Goal: Information Seeking & Learning: Learn about a topic

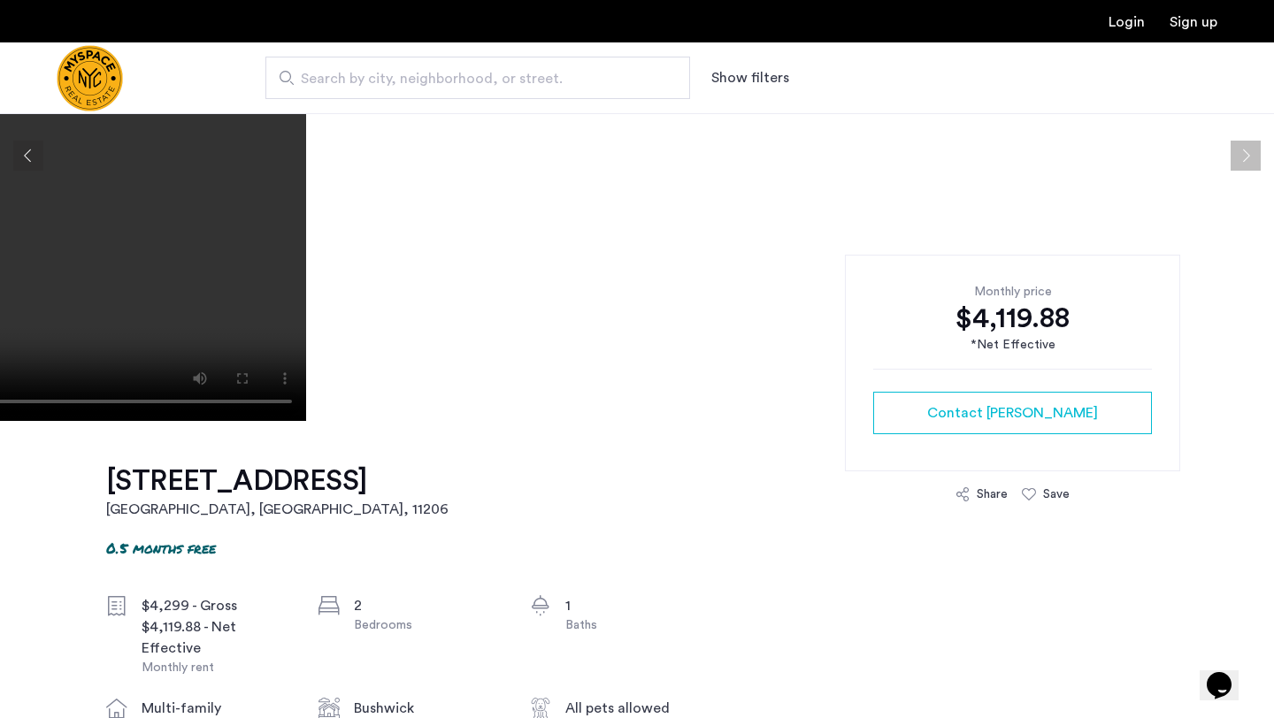
scroll to position [268, 0]
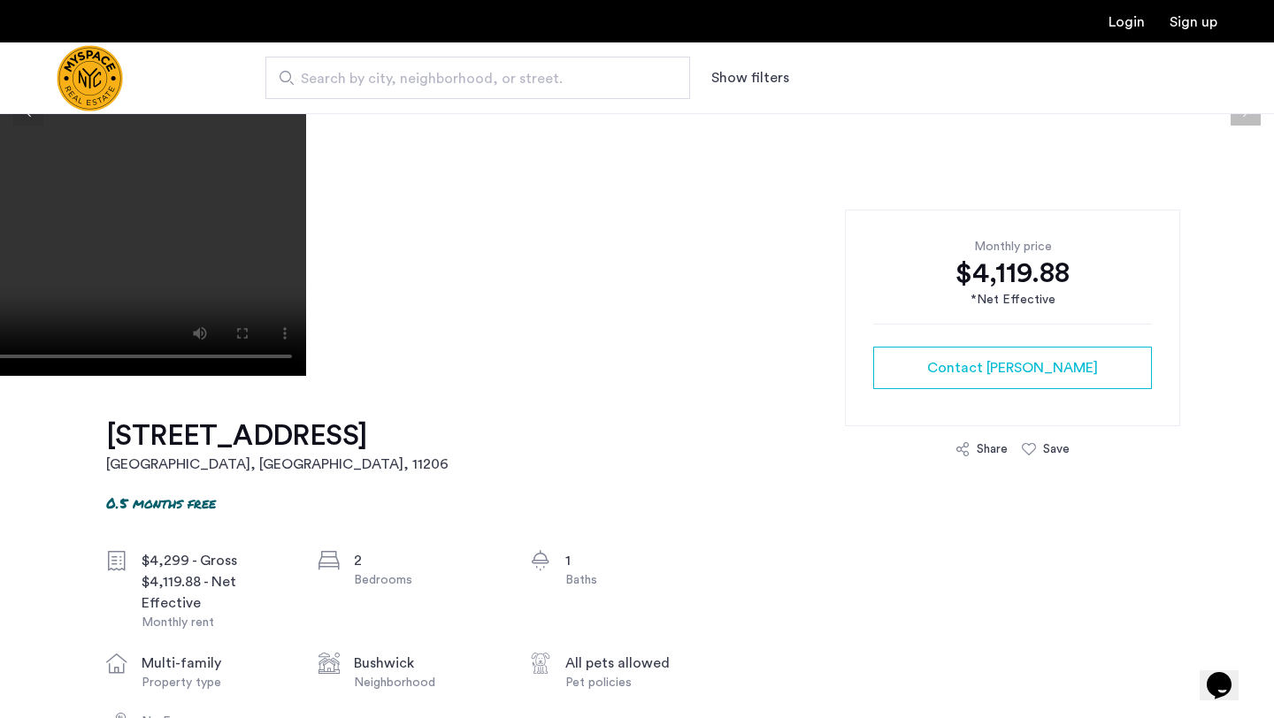
drag, startPoint x: 85, startPoint y: 436, endPoint x: 327, endPoint y: 438, distance: 242.4
copy h1 "594 Bushwick Ave"
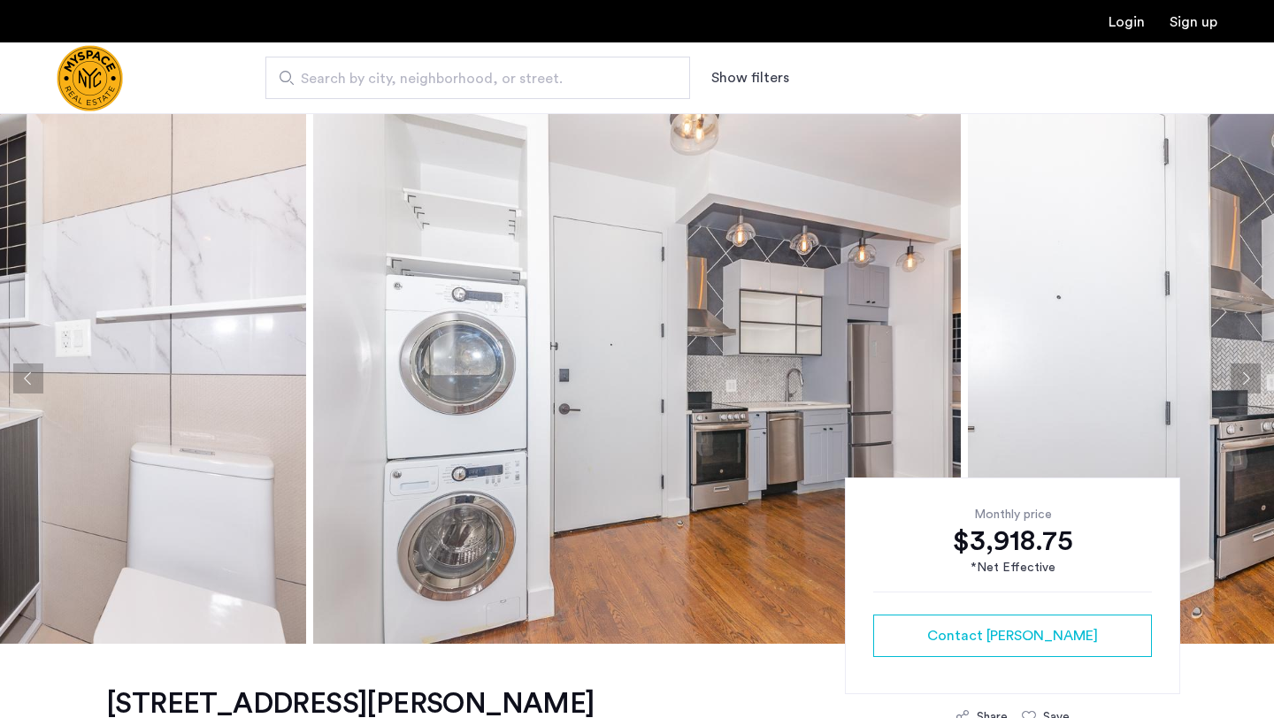
click at [1251, 379] on button "Next apartment" at bounding box center [1245, 379] width 30 height 30
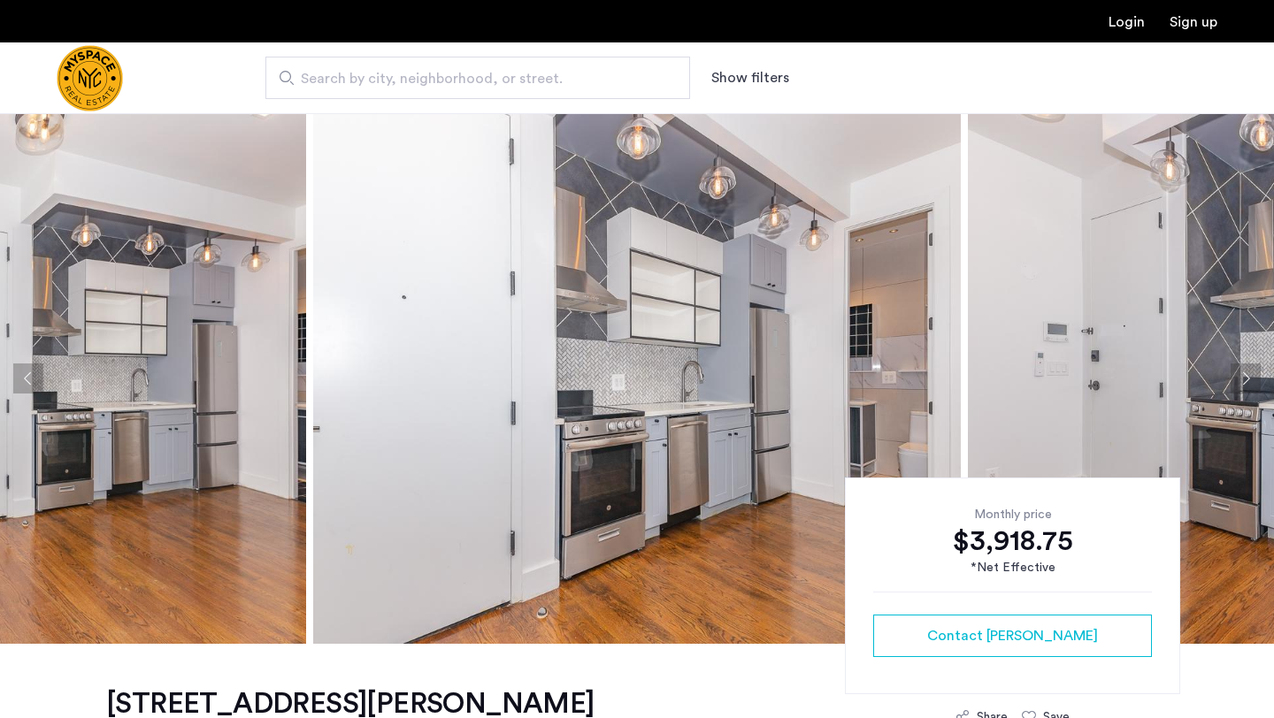
click at [1251, 379] on button "Next apartment" at bounding box center [1245, 379] width 30 height 30
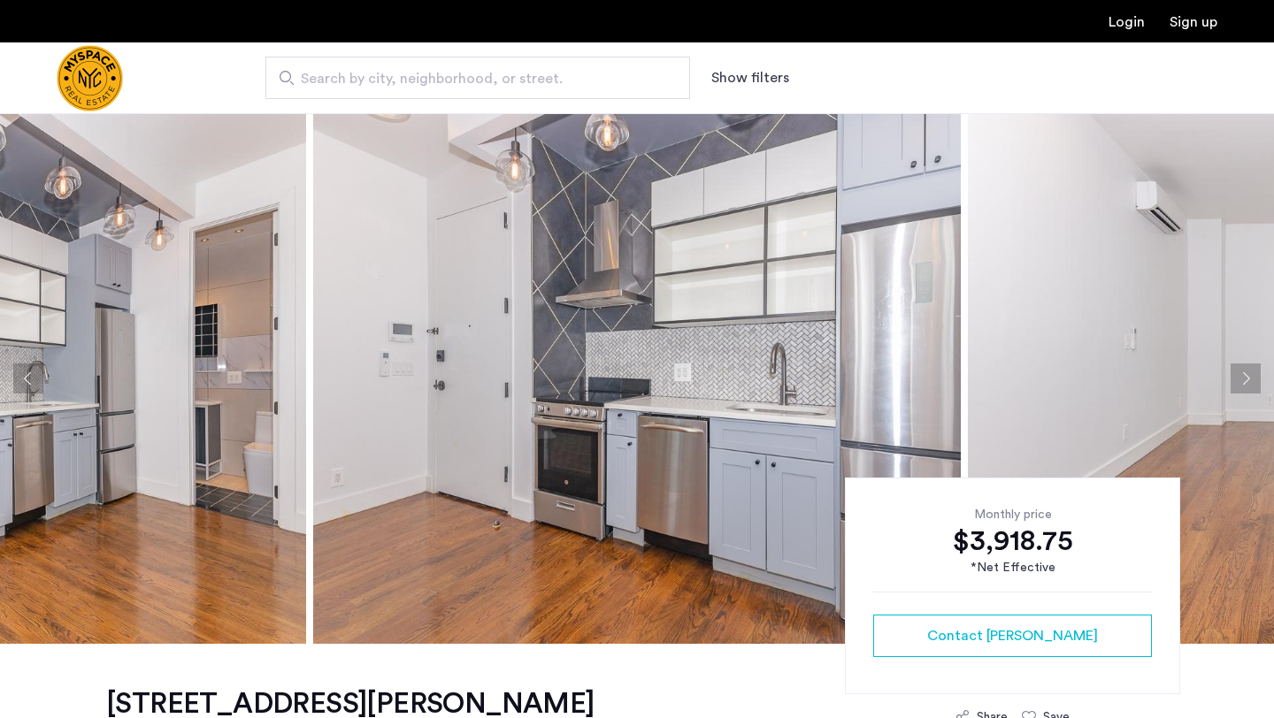
click at [1251, 379] on button "Next apartment" at bounding box center [1245, 379] width 30 height 30
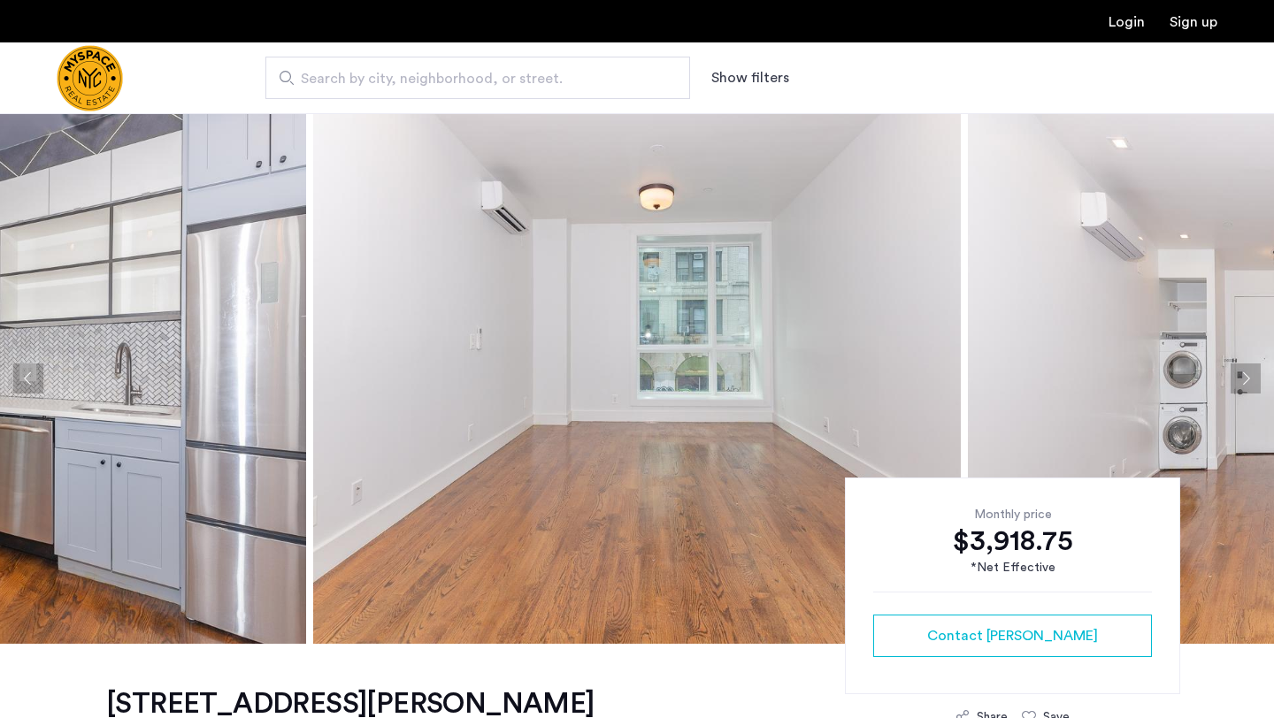
click at [1251, 379] on button "Next apartment" at bounding box center [1245, 379] width 30 height 30
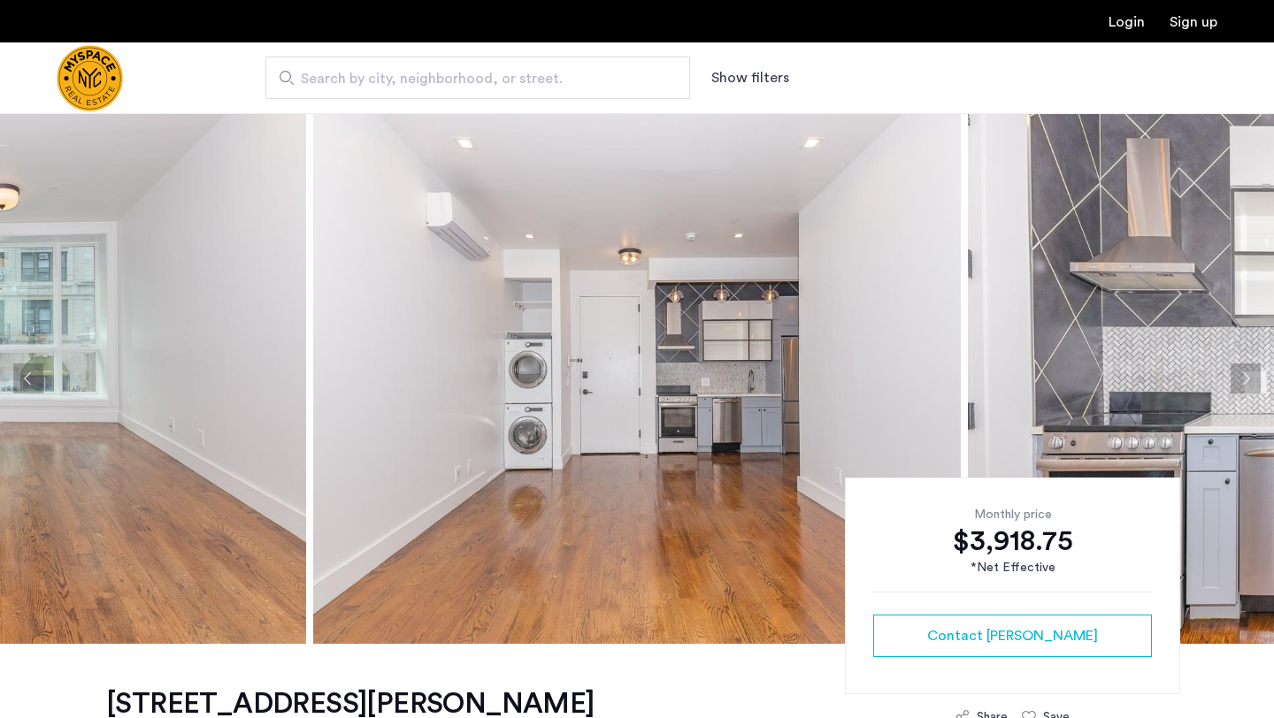
click at [1251, 379] on button "Next apartment" at bounding box center [1245, 379] width 30 height 30
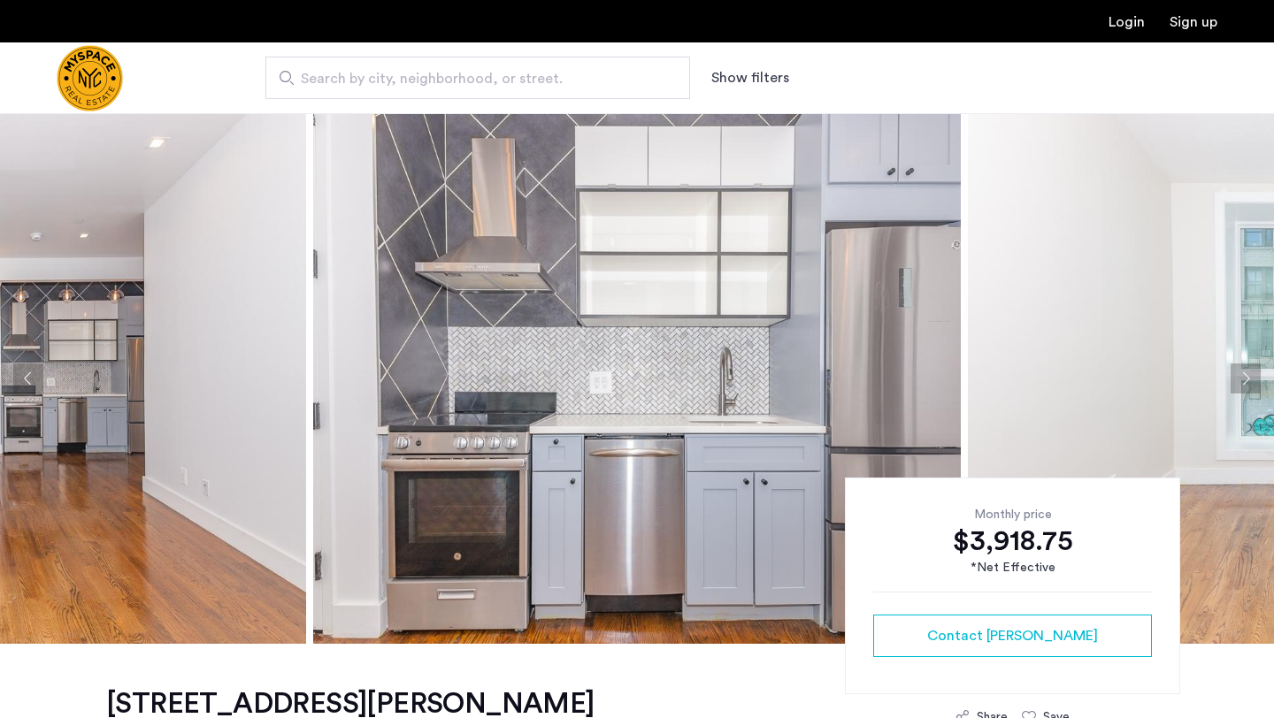
click at [1251, 379] on button "Next apartment" at bounding box center [1245, 379] width 30 height 30
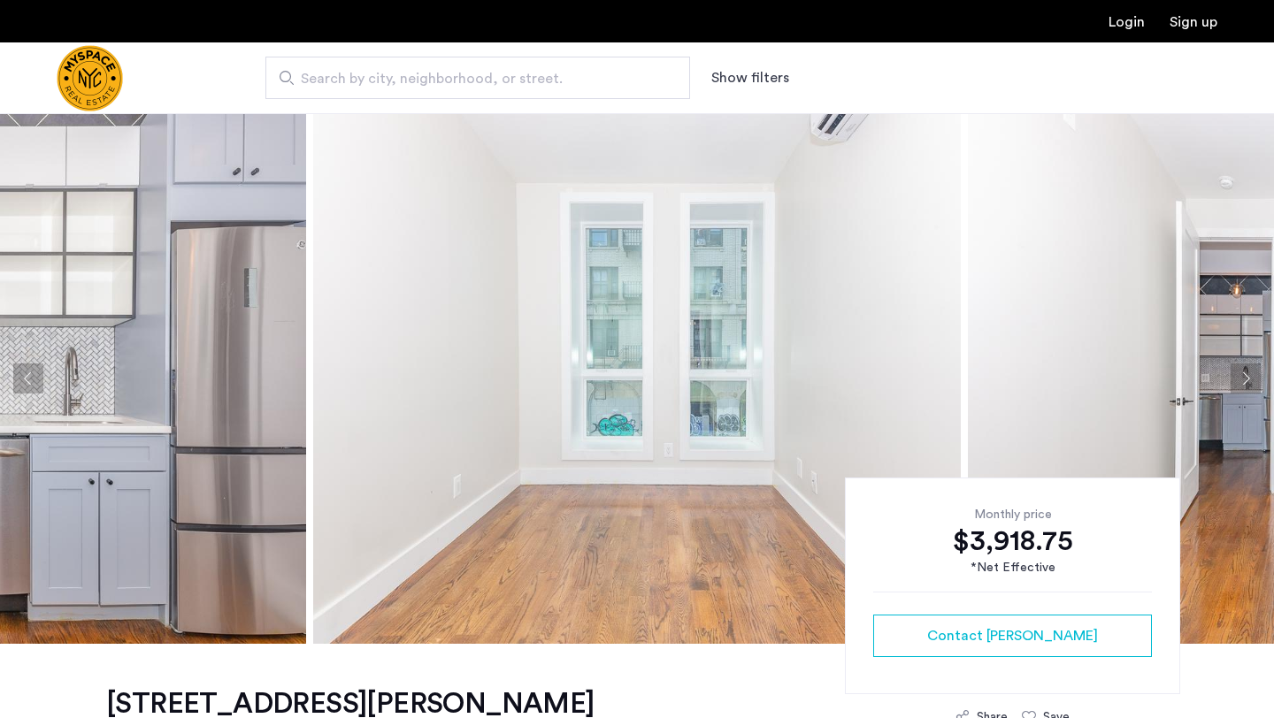
click at [1251, 379] on button "Next apartment" at bounding box center [1245, 379] width 30 height 30
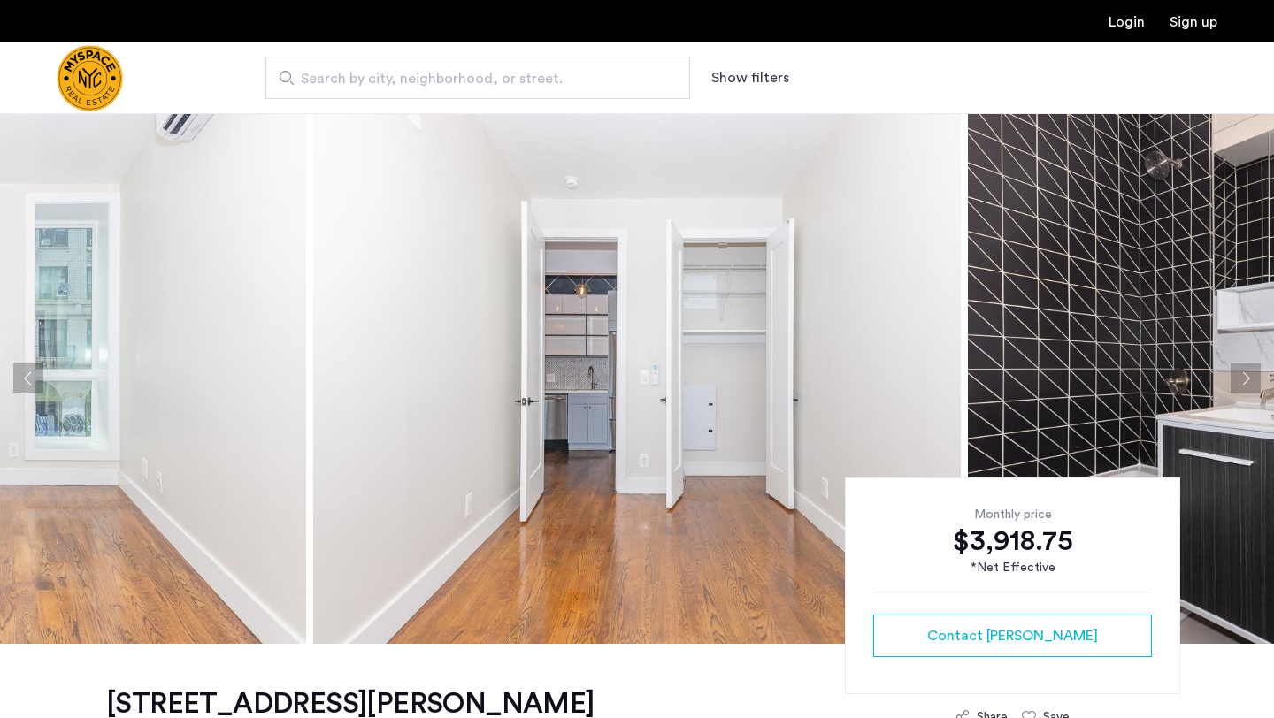
click at [1251, 379] on button "Next apartment" at bounding box center [1245, 379] width 30 height 30
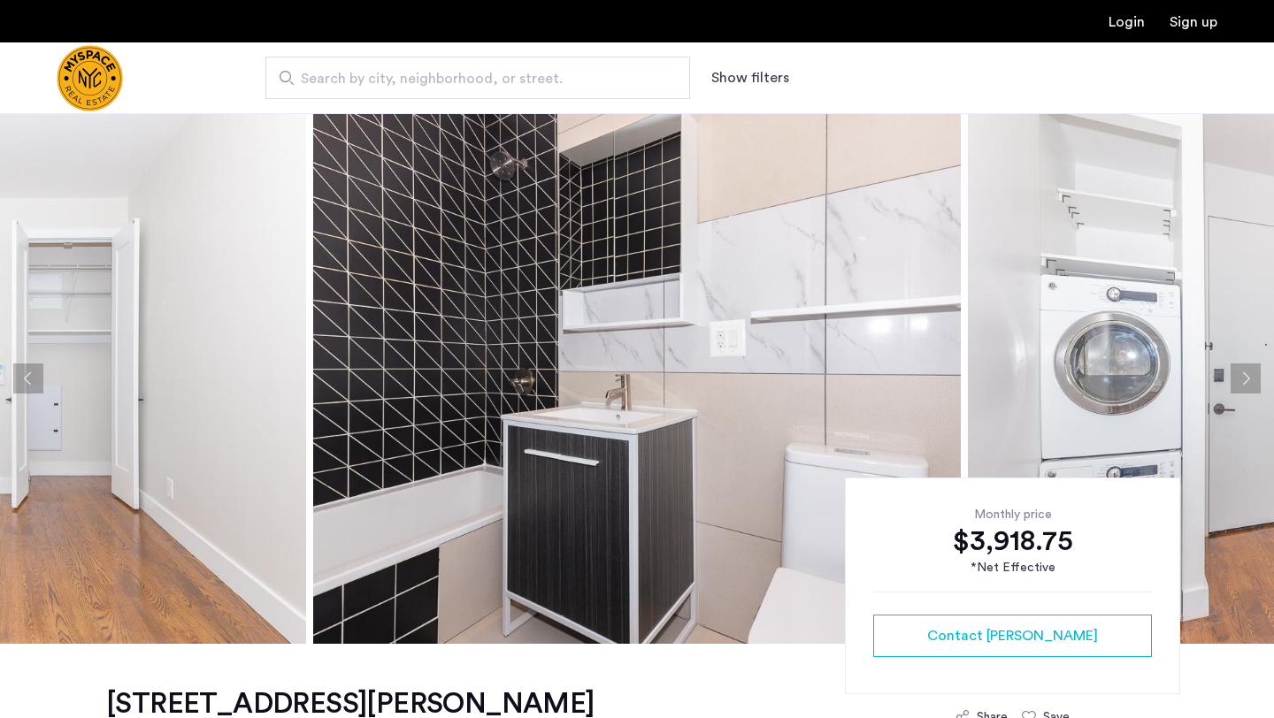
click at [1251, 379] on button "Next apartment" at bounding box center [1245, 379] width 30 height 30
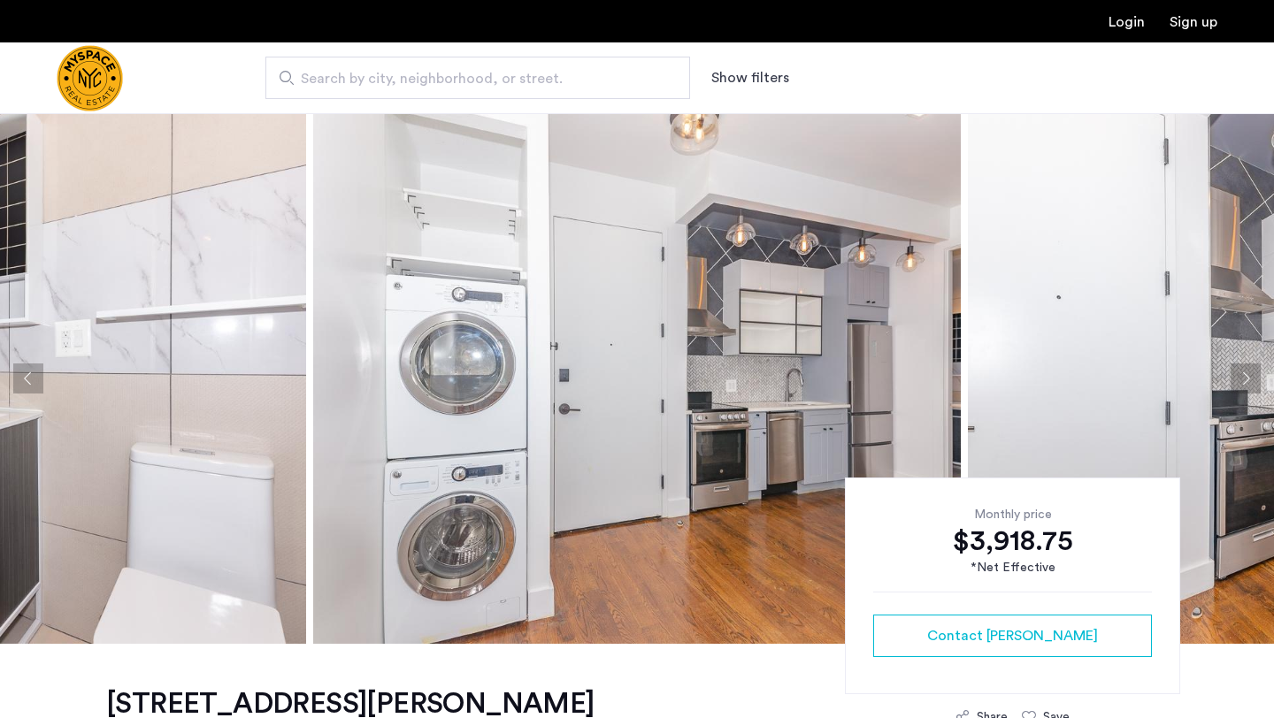
click at [1251, 379] on button "Next apartment" at bounding box center [1245, 379] width 30 height 30
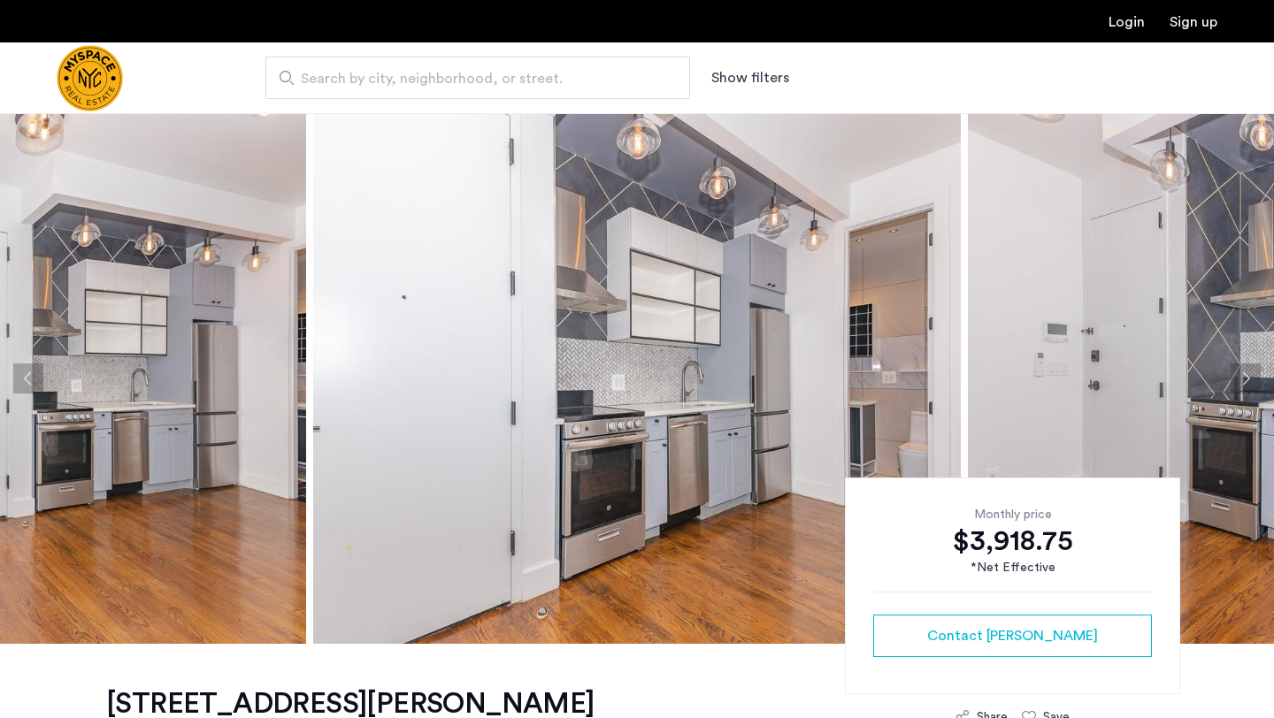
click at [1251, 379] on button "Next apartment" at bounding box center [1245, 379] width 30 height 30
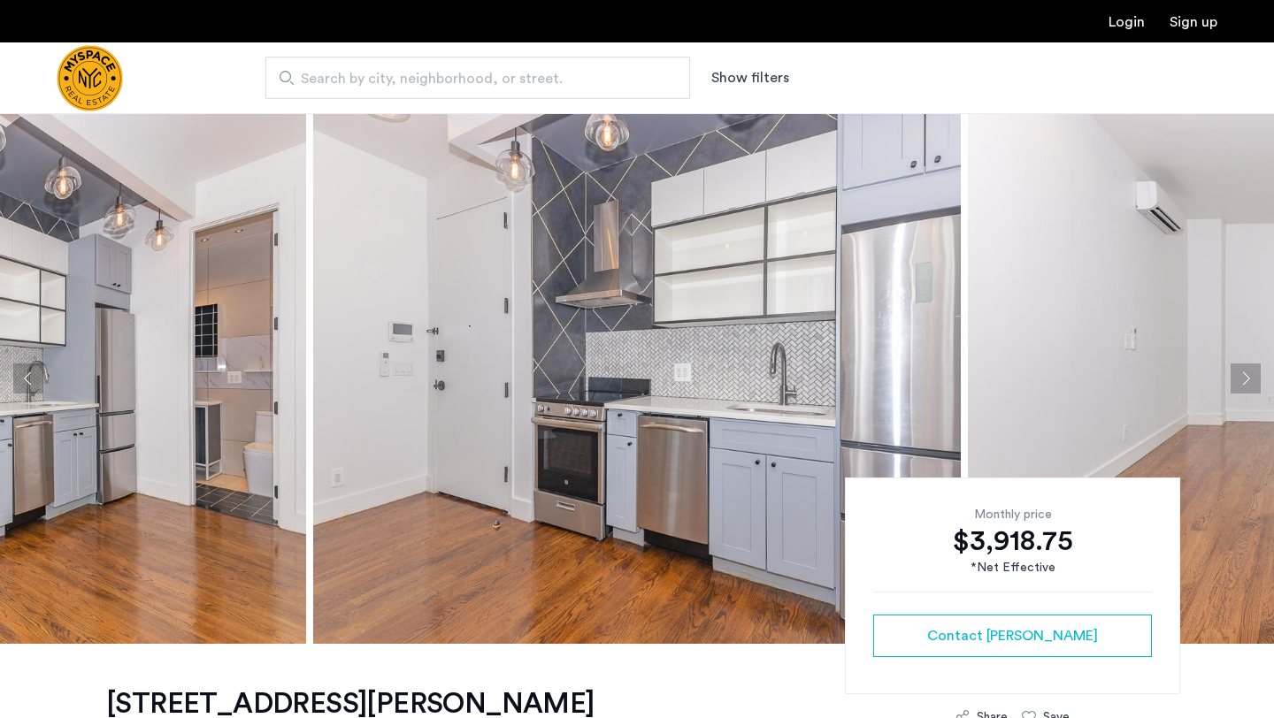
click at [1251, 379] on button "Next apartment" at bounding box center [1245, 379] width 30 height 30
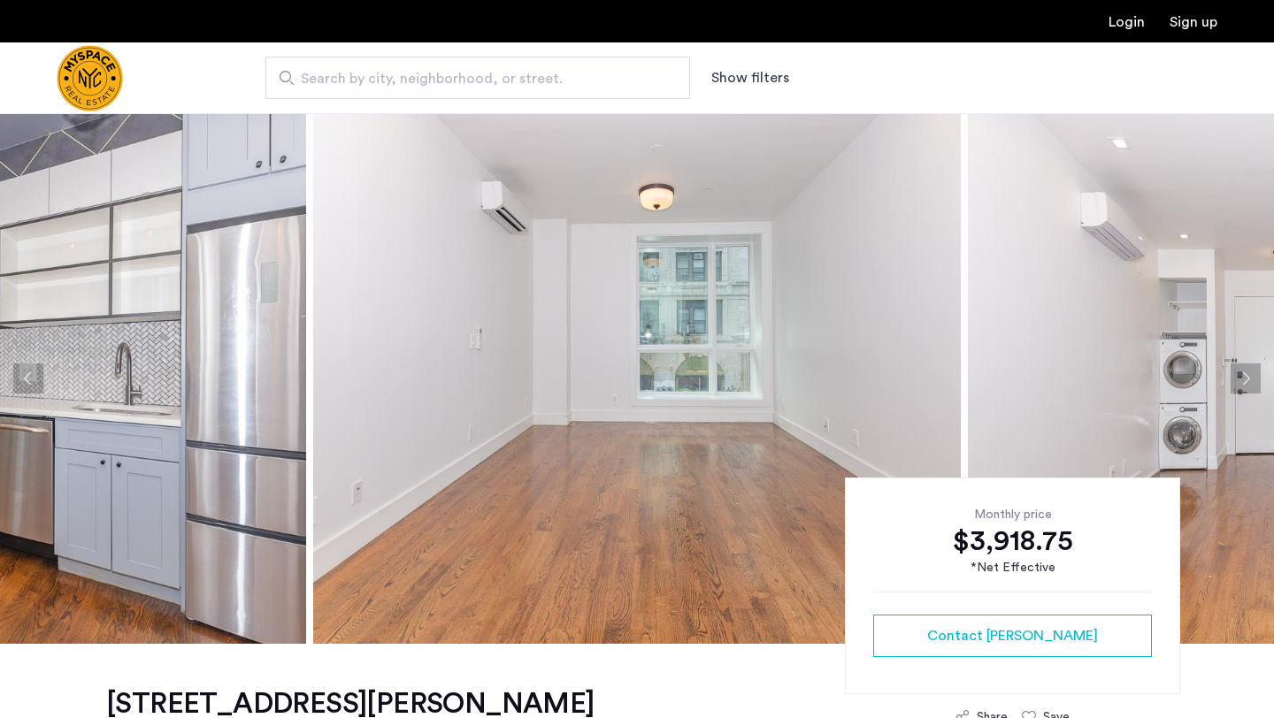
click at [1251, 379] on button "Next apartment" at bounding box center [1245, 379] width 30 height 30
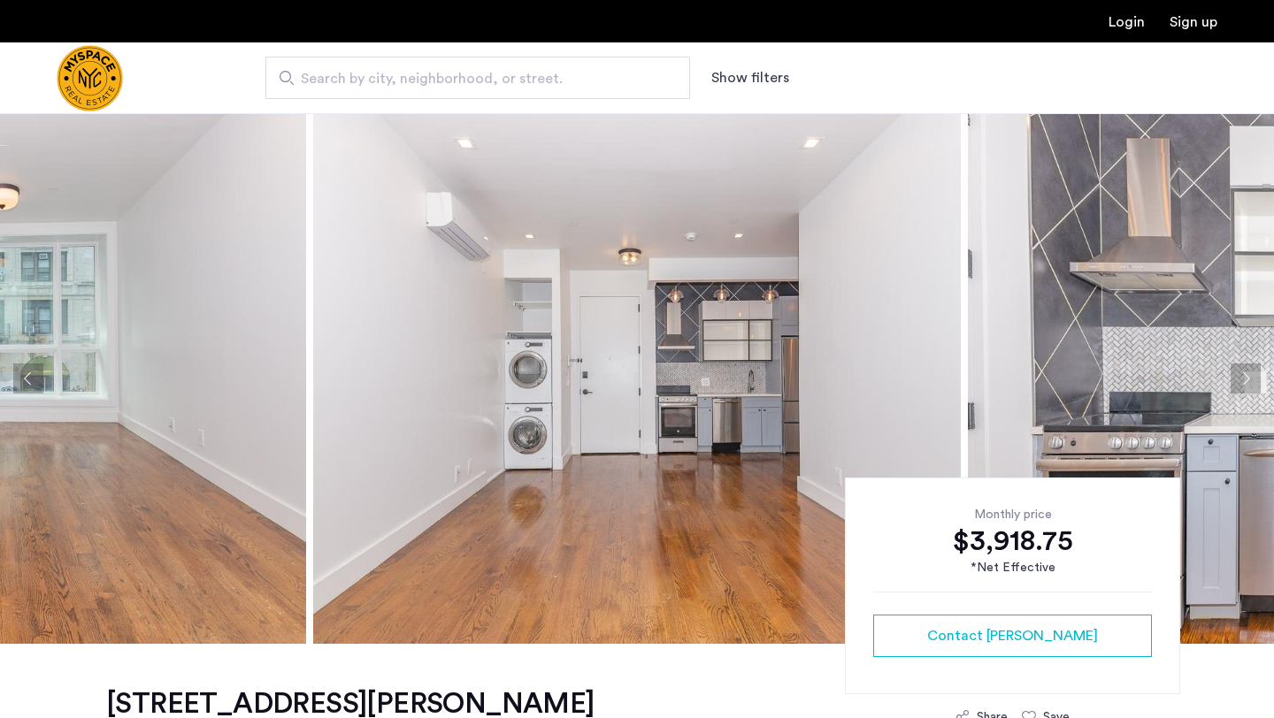
click at [1251, 379] on button "Next apartment" at bounding box center [1245, 379] width 30 height 30
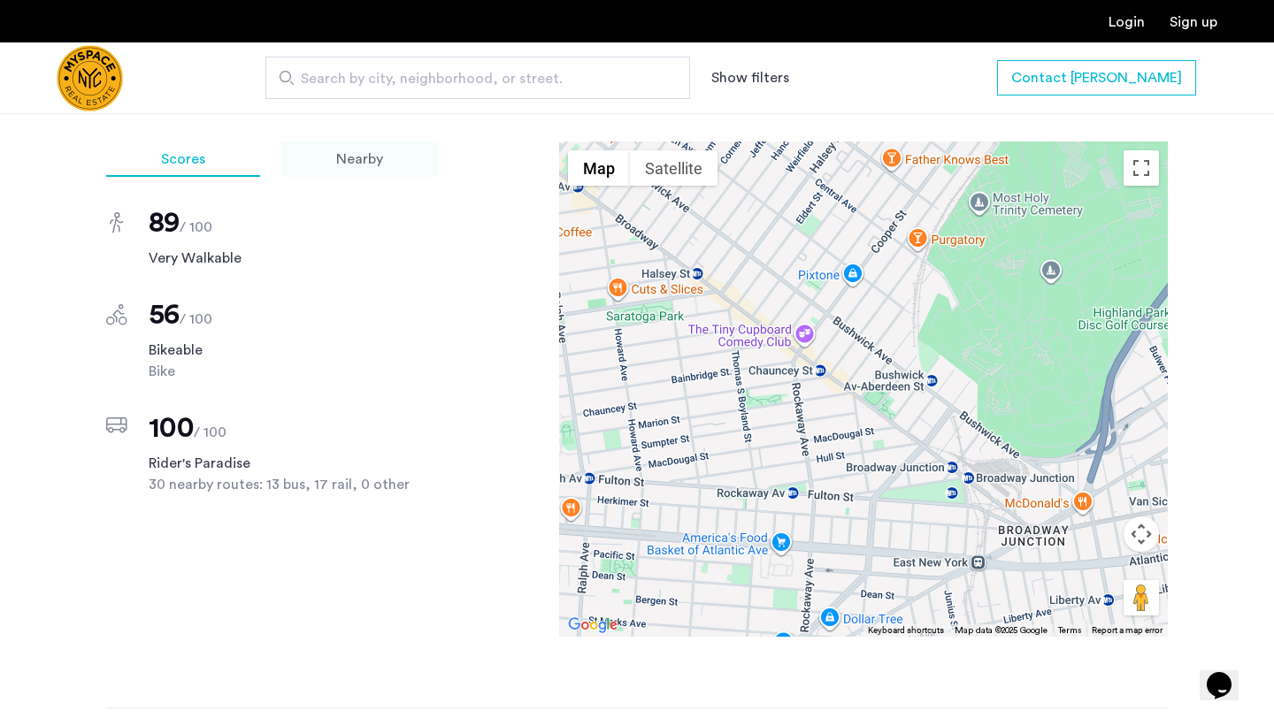
scroll to position [938, 0]
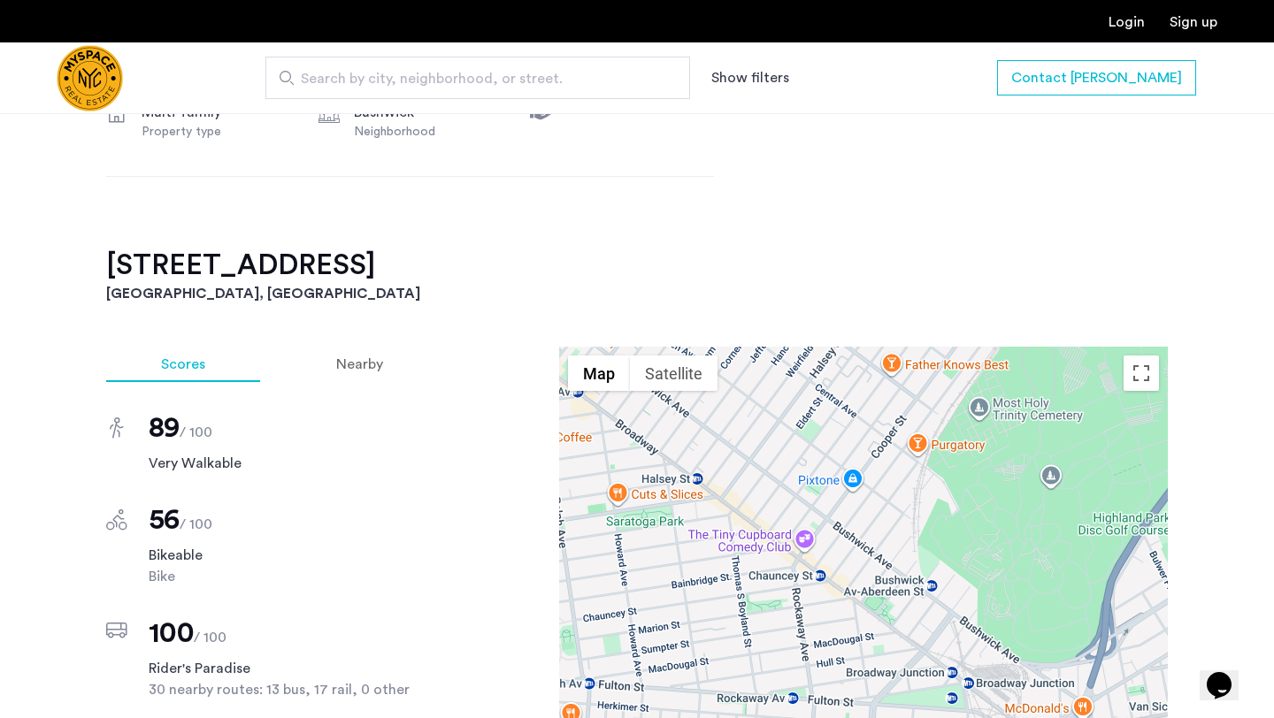
scroll to position [668, 0]
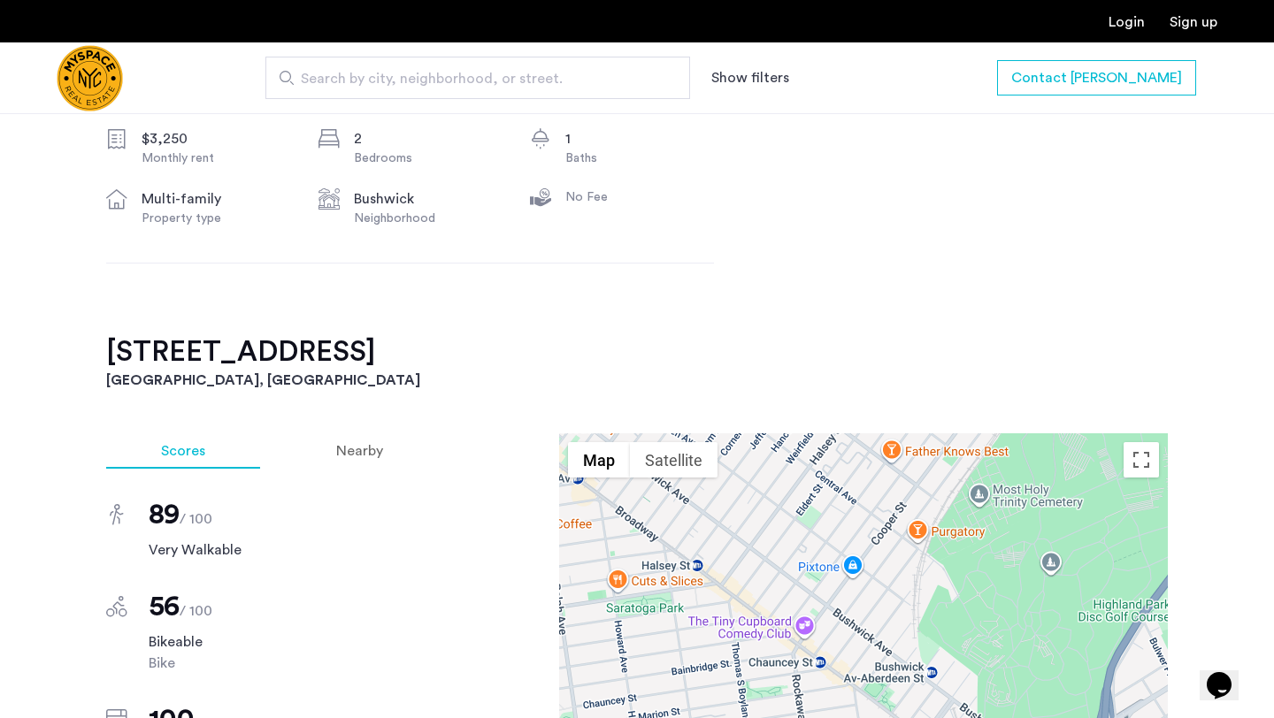
click at [116, 349] on h2 "[STREET_ADDRESS]" at bounding box center [636, 351] width 1061 height 35
drag, startPoint x: 116, startPoint y: 349, endPoint x: 272, endPoint y: 350, distance: 155.7
click at [272, 350] on h2 "[STREET_ADDRESS]" at bounding box center [636, 351] width 1061 height 35
copy h2 "[STREET_ADDRESS]"
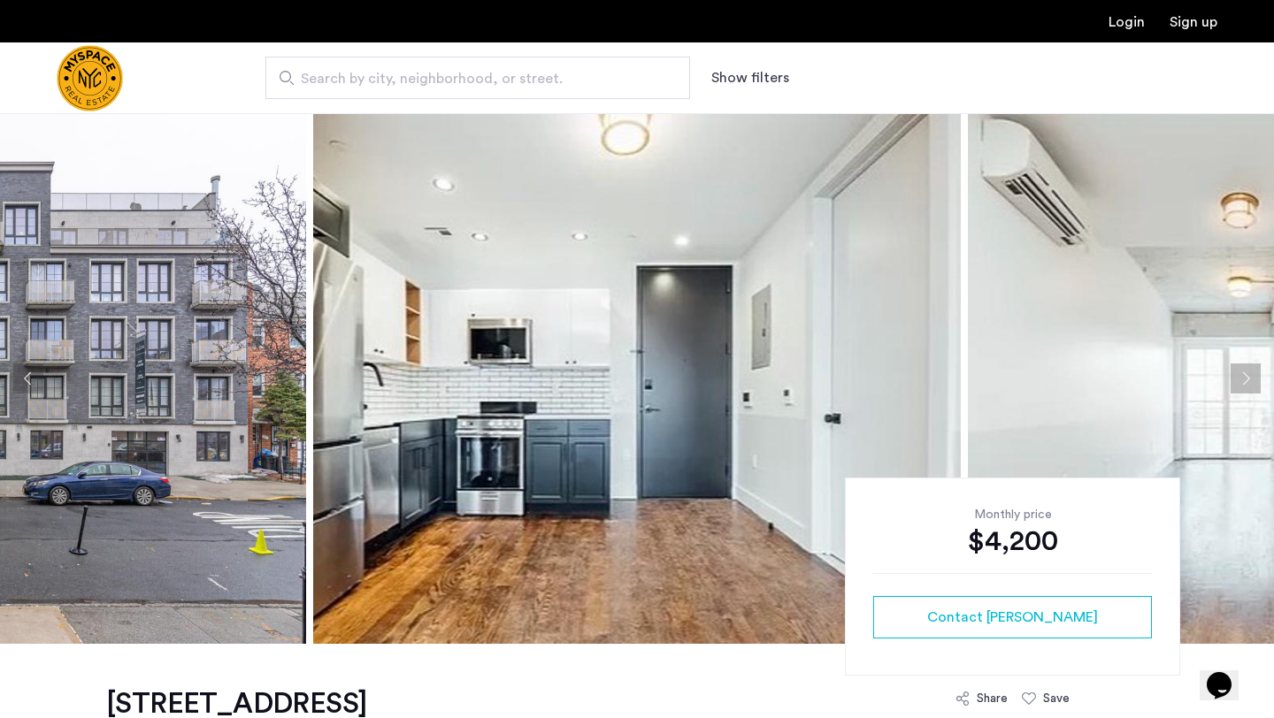
click at [1239, 375] on button "Next apartment" at bounding box center [1245, 379] width 30 height 30
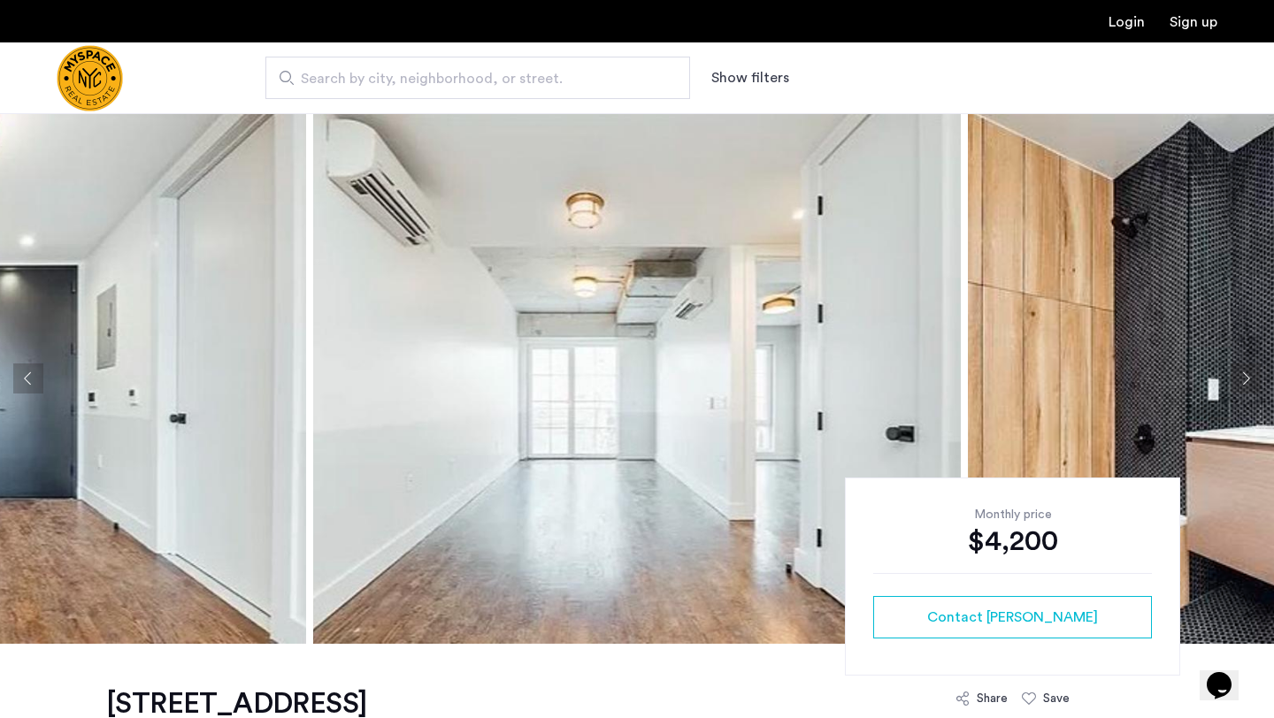
click at [1239, 375] on button "Next apartment" at bounding box center [1245, 379] width 30 height 30
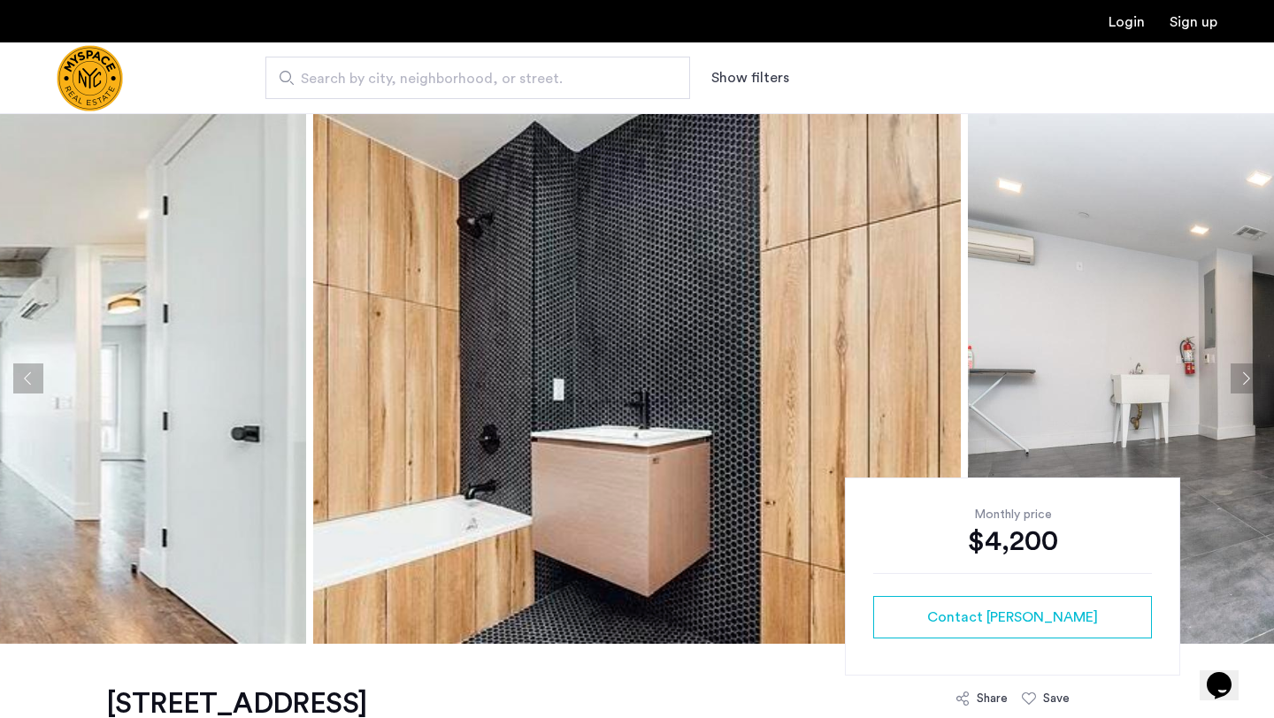
click at [1239, 375] on button "Next apartment" at bounding box center [1245, 379] width 30 height 30
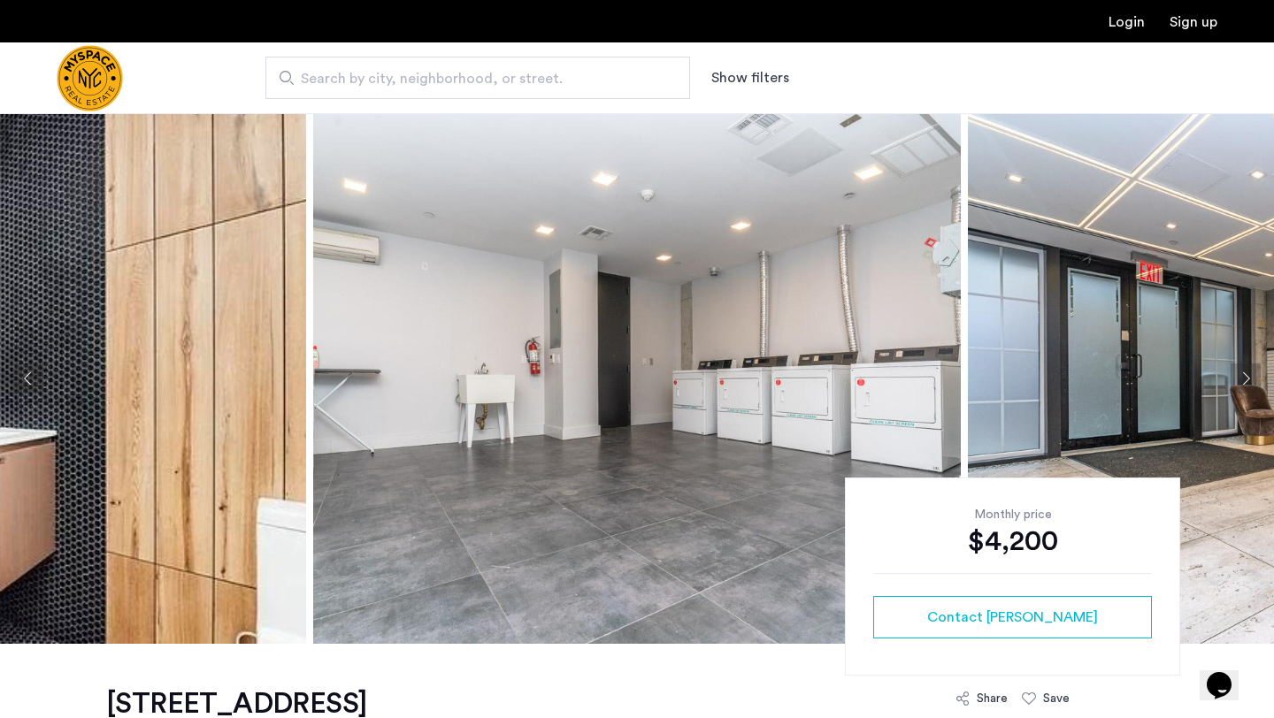
click at [1239, 375] on button "Next apartment" at bounding box center [1245, 379] width 30 height 30
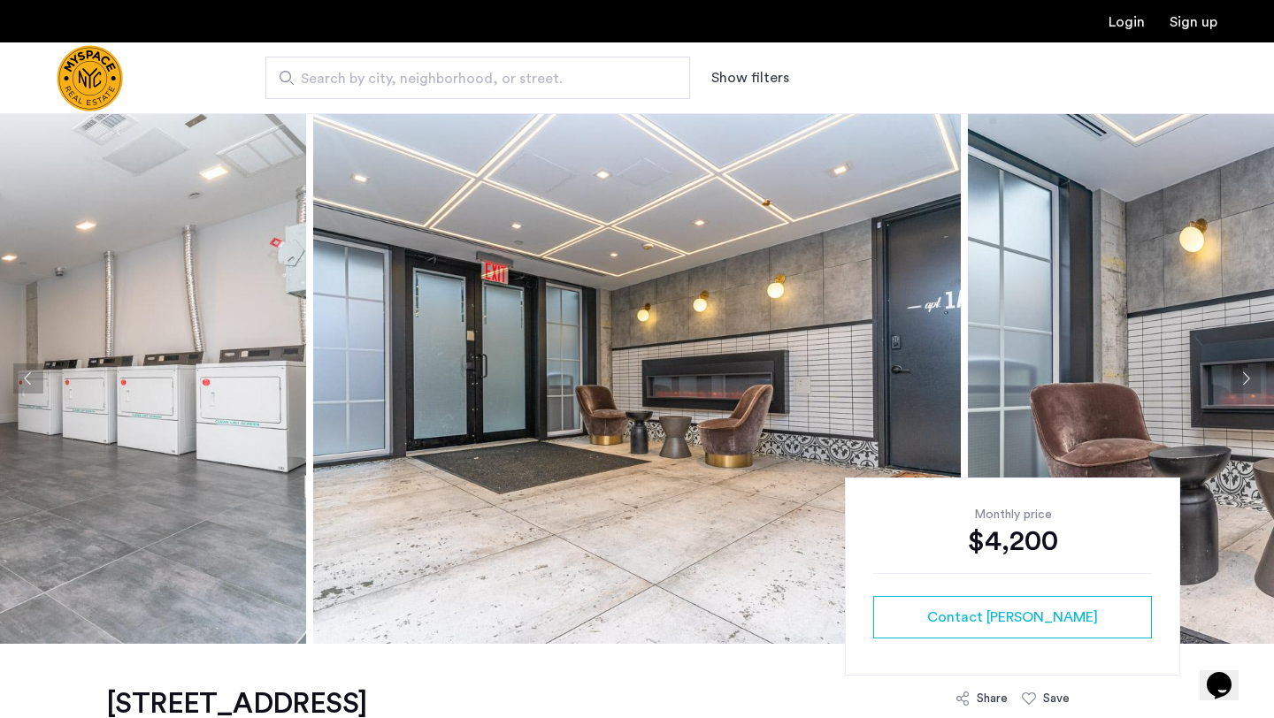
click at [1239, 375] on button "Next apartment" at bounding box center [1245, 379] width 30 height 30
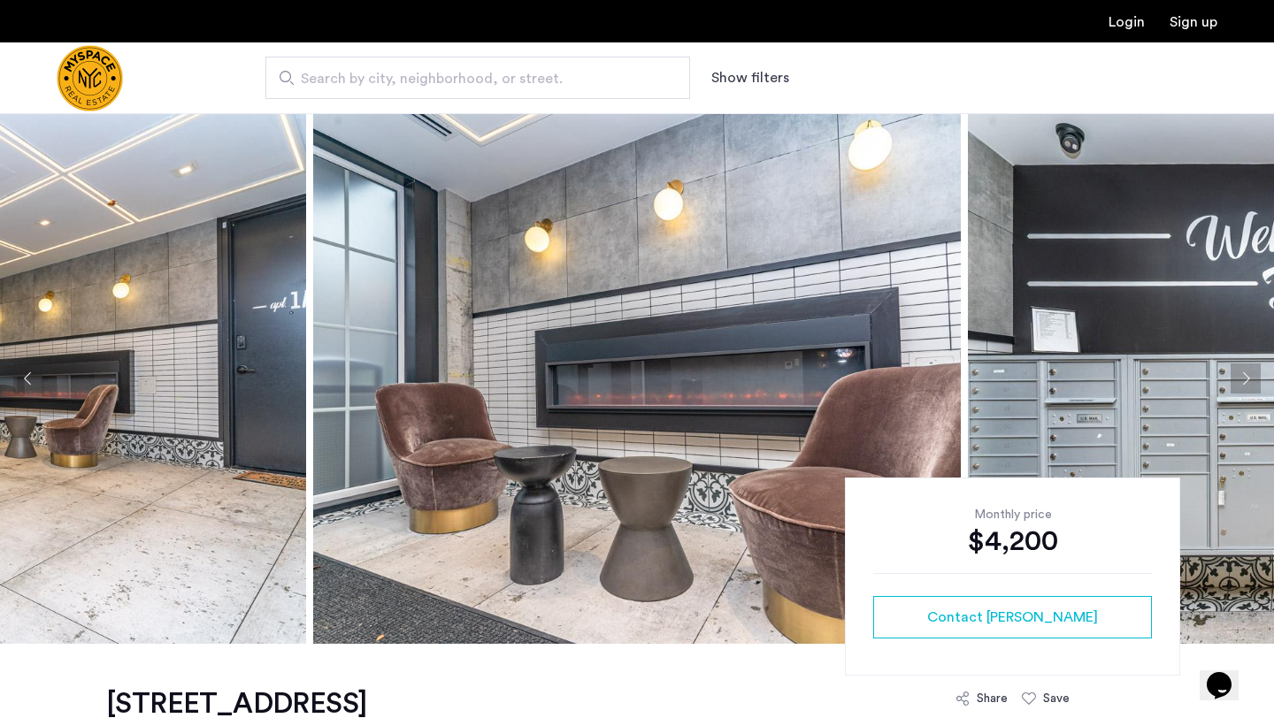
click at [1239, 375] on button "Next apartment" at bounding box center [1245, 379] width 30 height 30
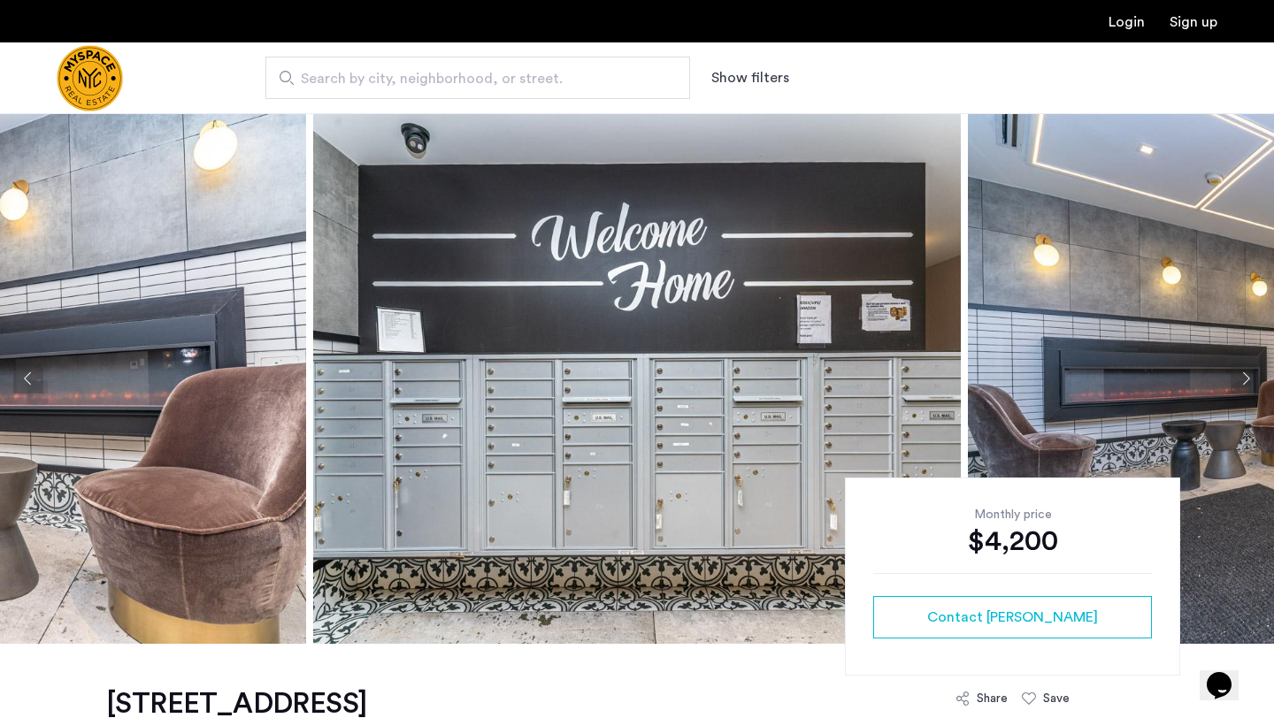
click at [1239, 375] on button "Next apartment" at bounding box center [1245, 379] width 30 height 30
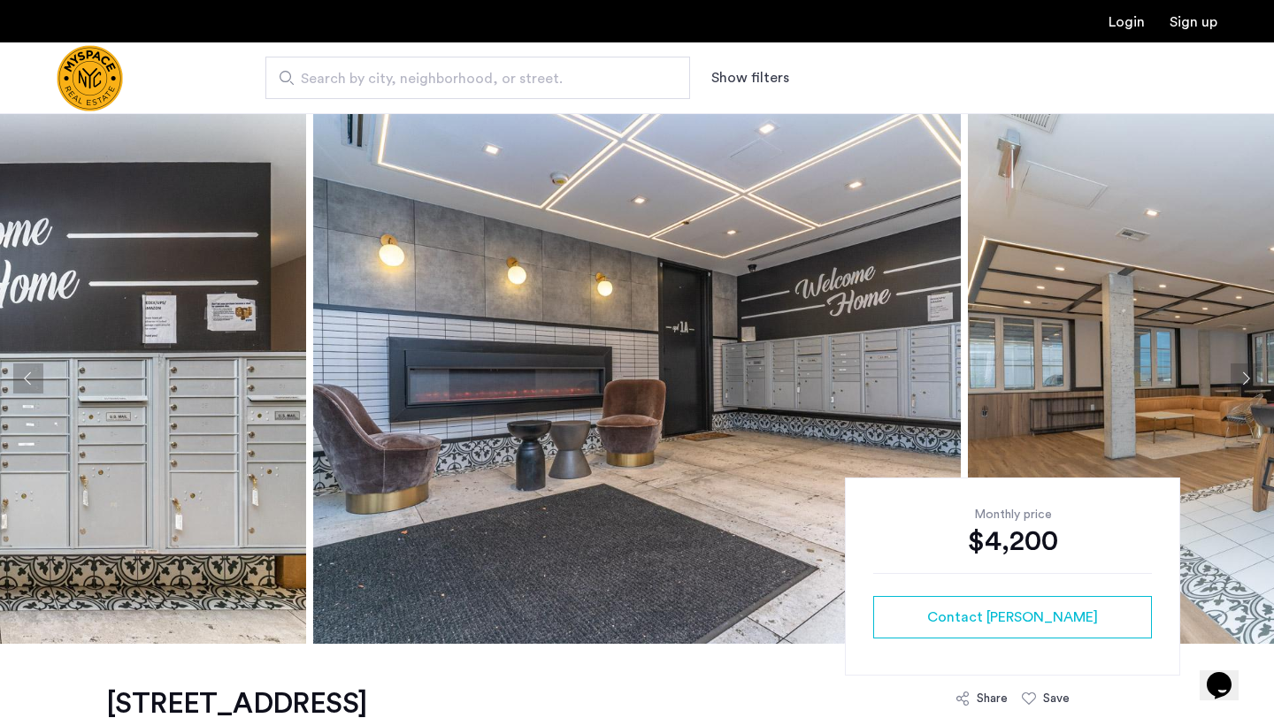
click at [1239, 375] on button "Next apartment" at bounding box center [1245, 379] width 30 height 30
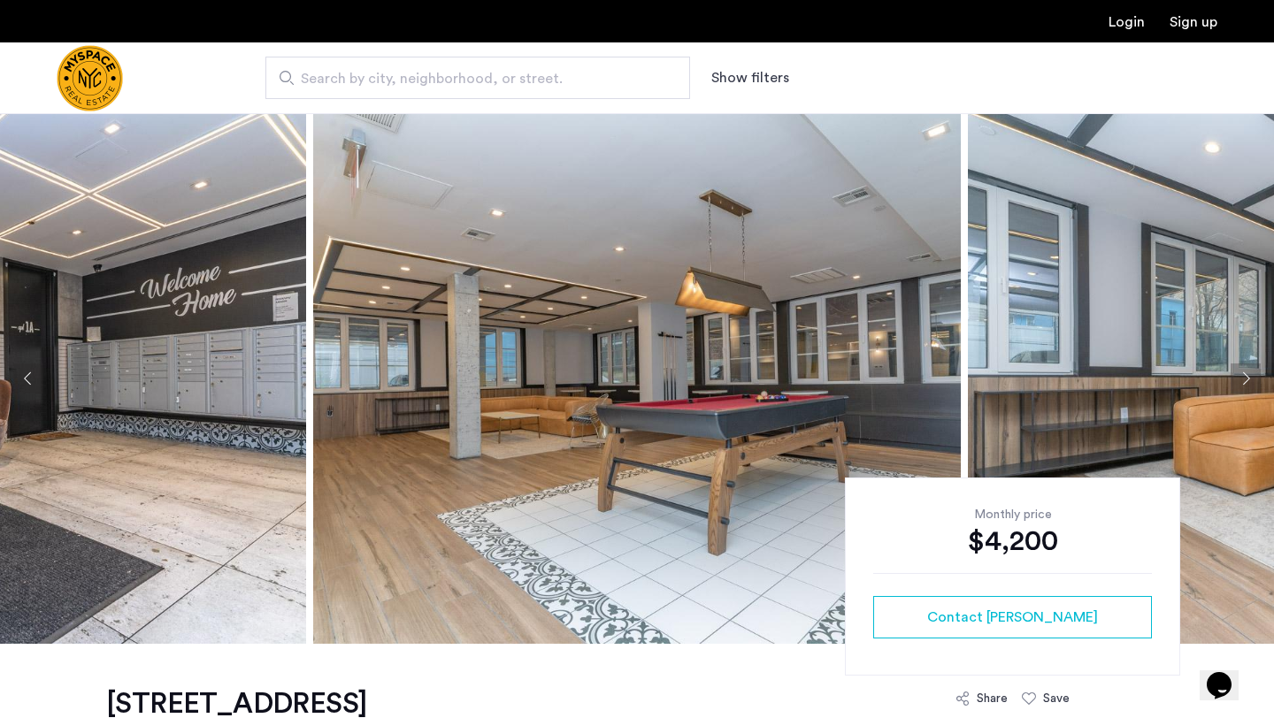
click at [1239, 375] on button "Next apartment" at bounding box center [1245, 379] width 30 height 30
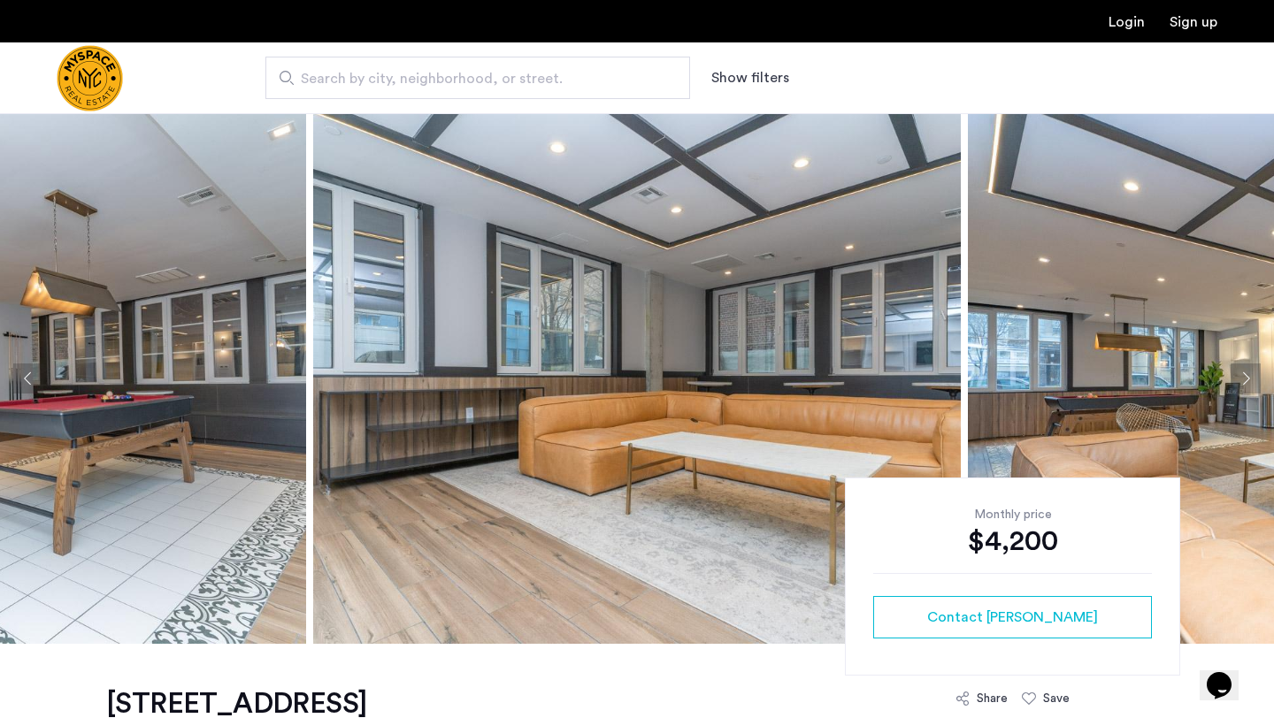
click at [1239, 375] on button "Next apartment" at bounding box center [1245, 379] width 30 height 30
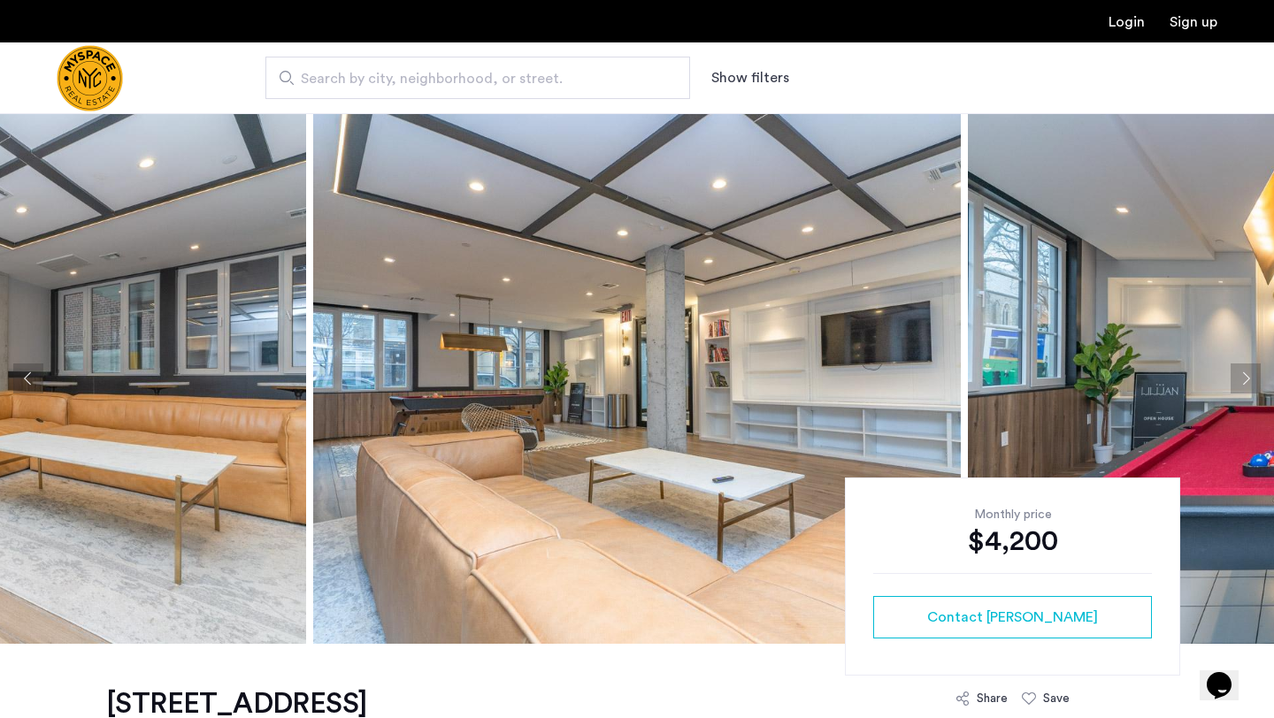
click at [1239, 375] on button "Next apartment" at bounding box center [1245, 379] width 30 height 30
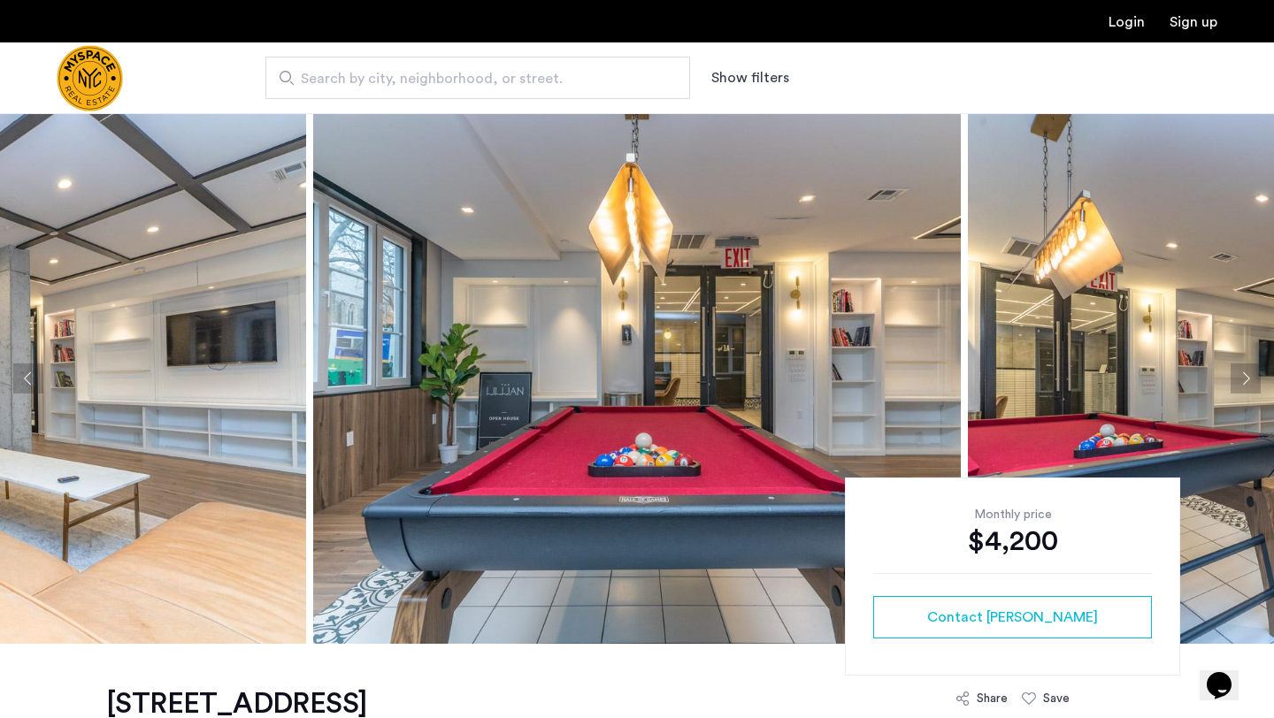
click at [1239, 375] on button "Next apartment" at bounding box center [1245, 379] width 30 height 30
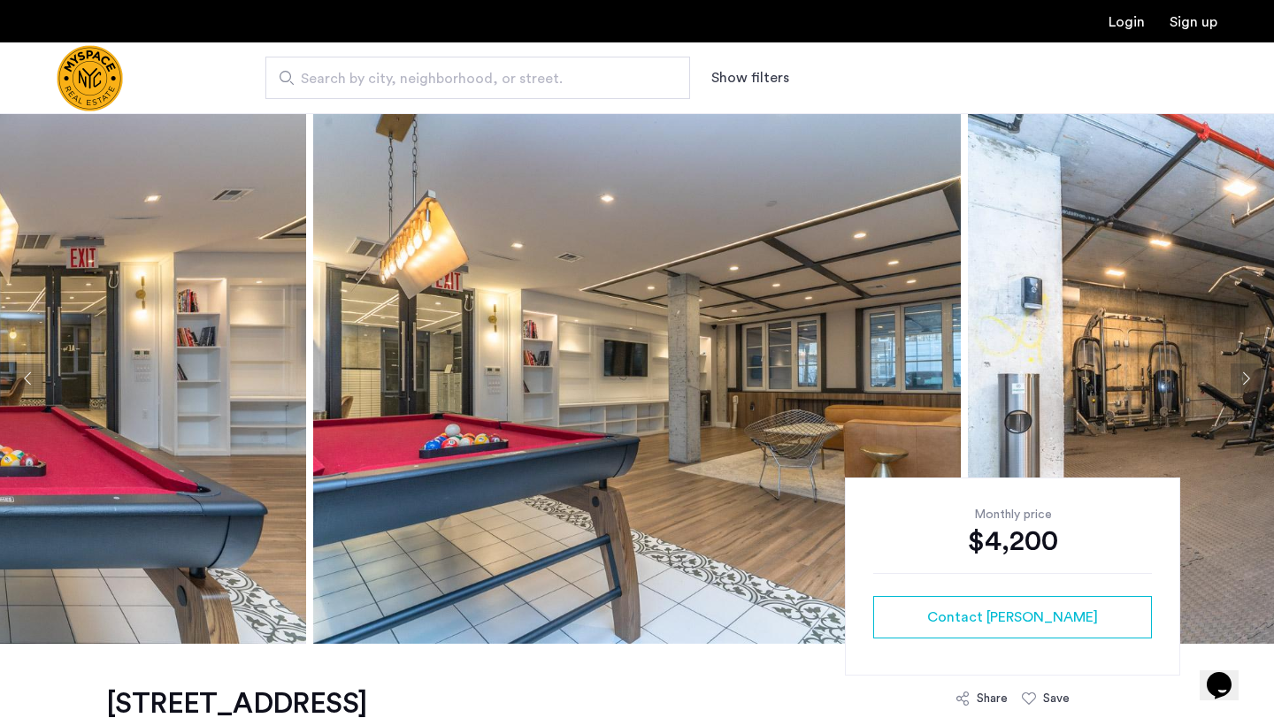
click at [1239, 375] on button "Next apartment" at bounding box center [1245, 379] width 30 height 30
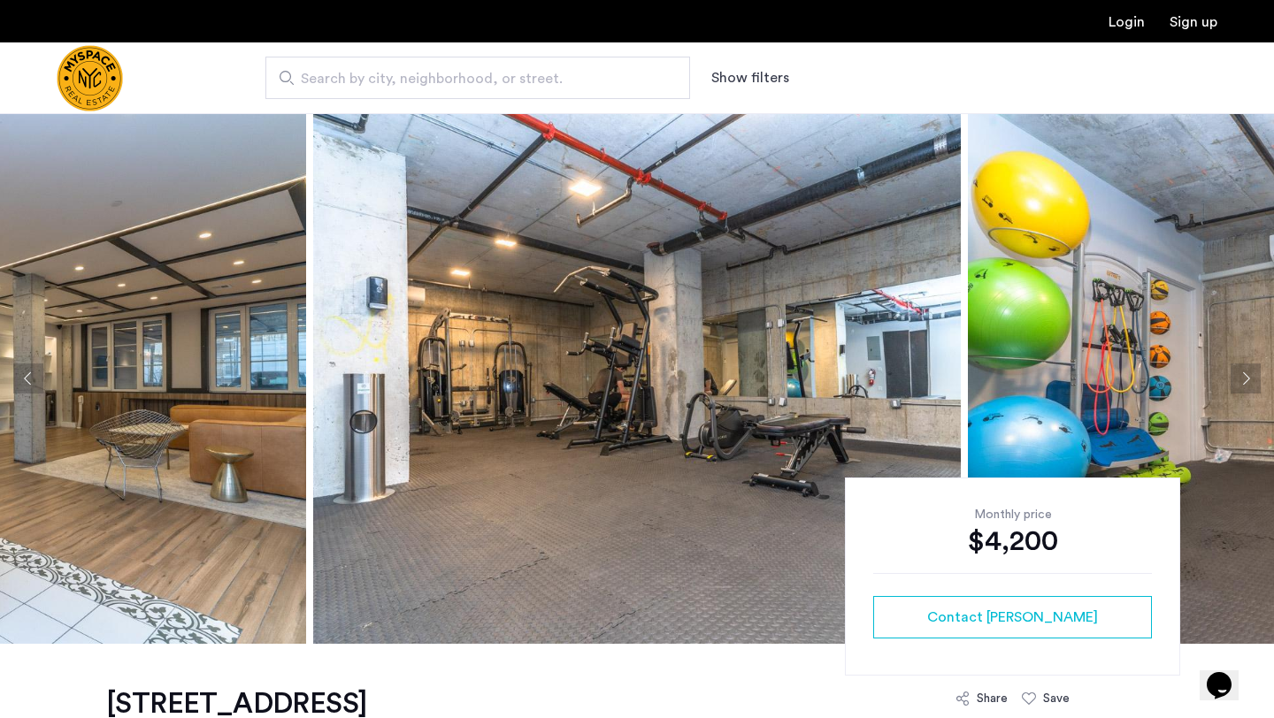
click at [1239, 375] on button "Next apartment" at bounding box center [1245, 379] width 30 height 30
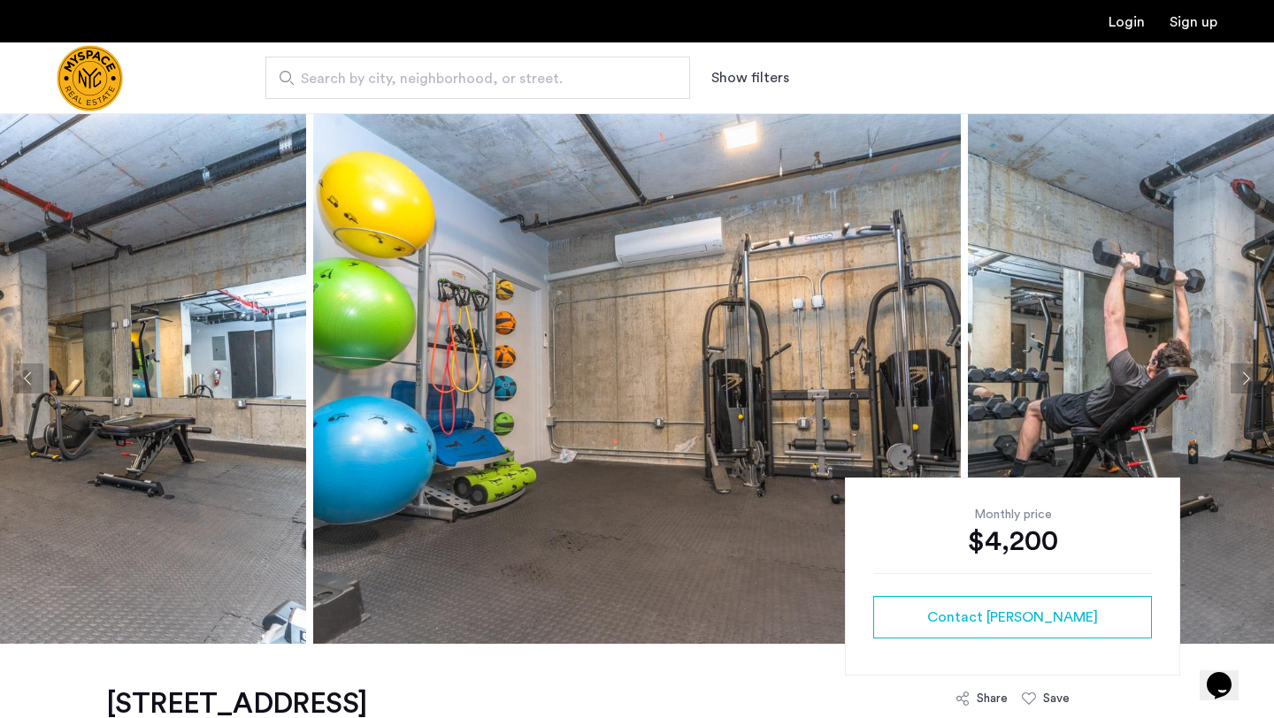
click at [1239, 375] on button "Next apartment" at bounding box center [1245, 379] width 30 height 30
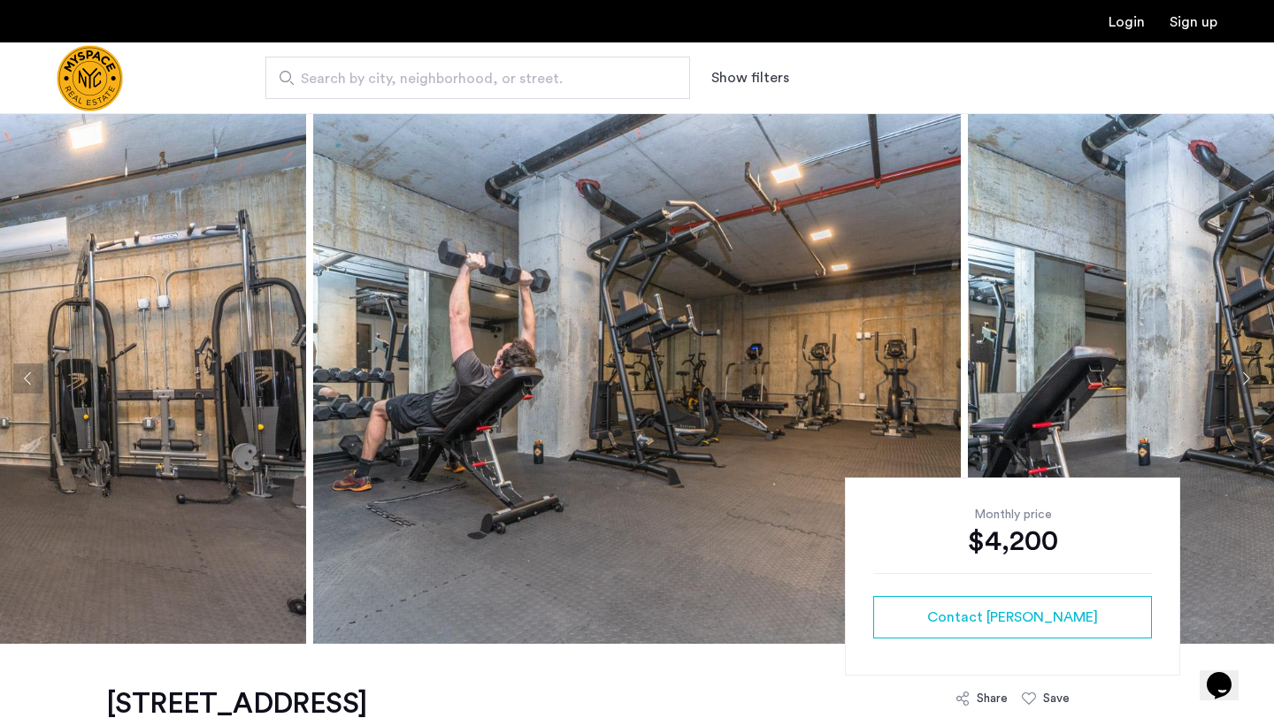
click at [1239, 375] on button "Next apartment" at bounding box center [1245, 379] width 30 height 30
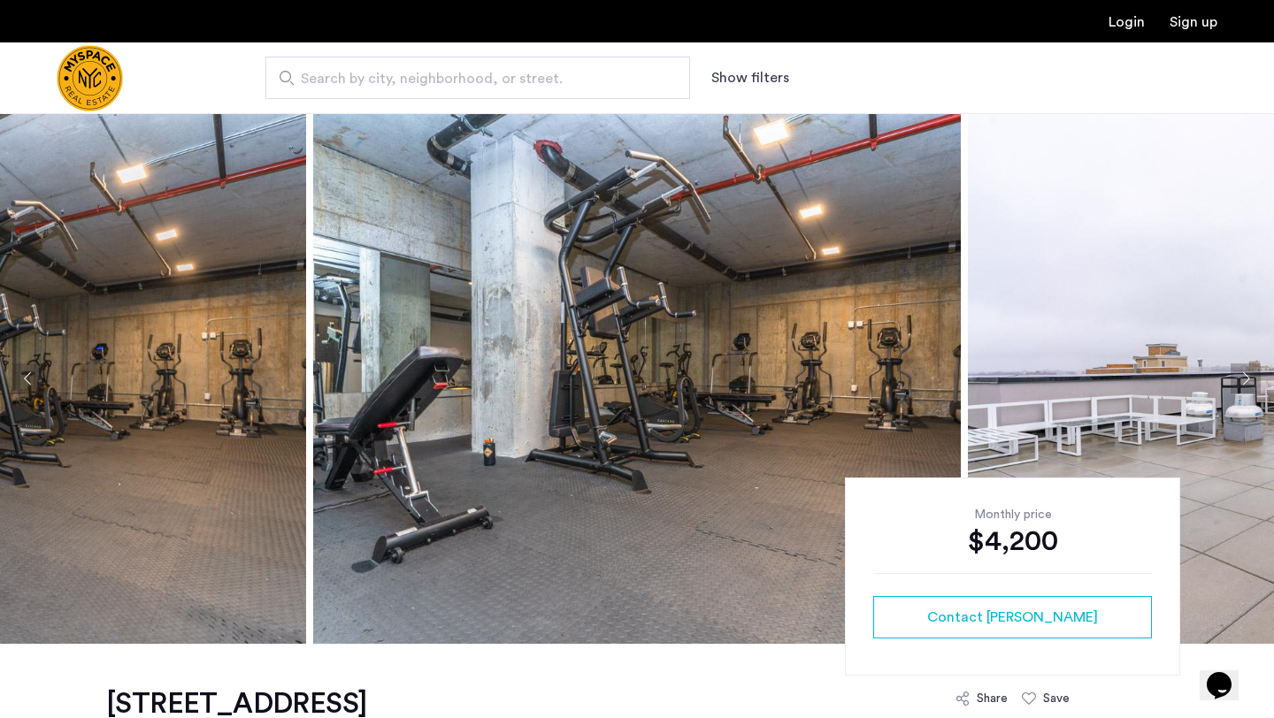
click at [1239, 375] on button "Next apartment" at bounding box center [1245, 379] width 30 height 30
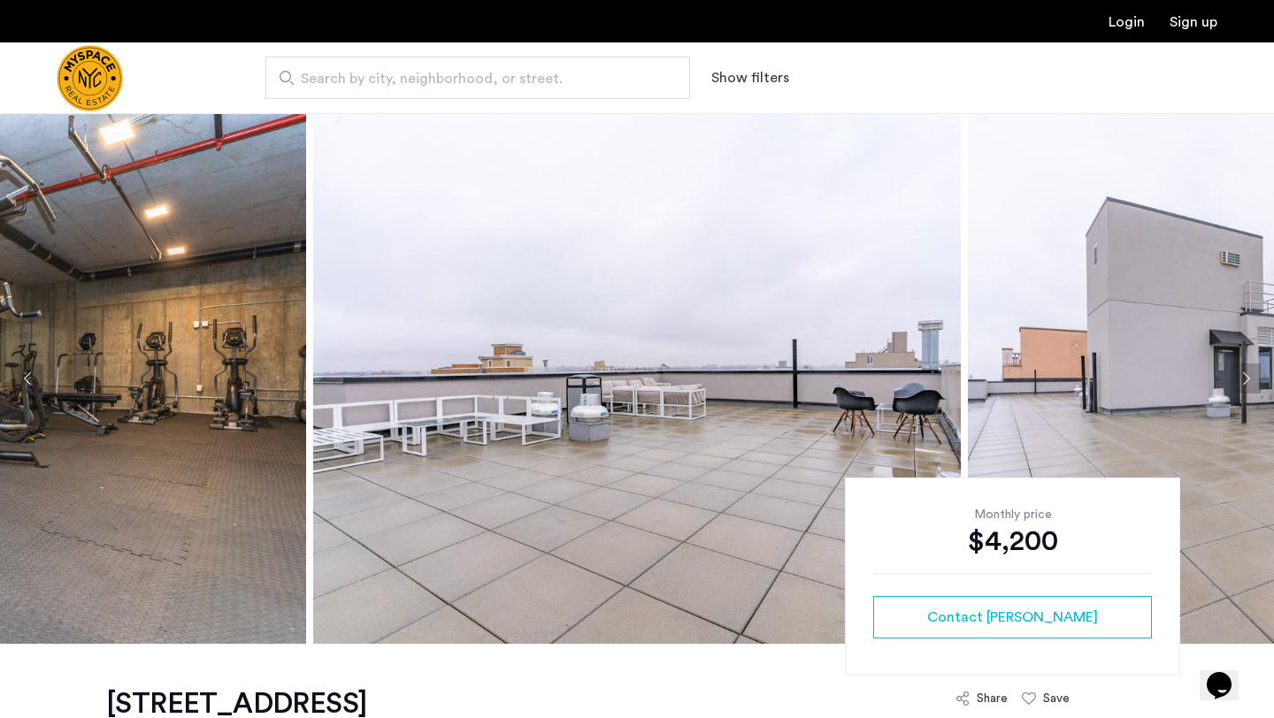
click at [1239, 375] on button "Next apartment" at bounding box center [1245, 379] width 30 height 30
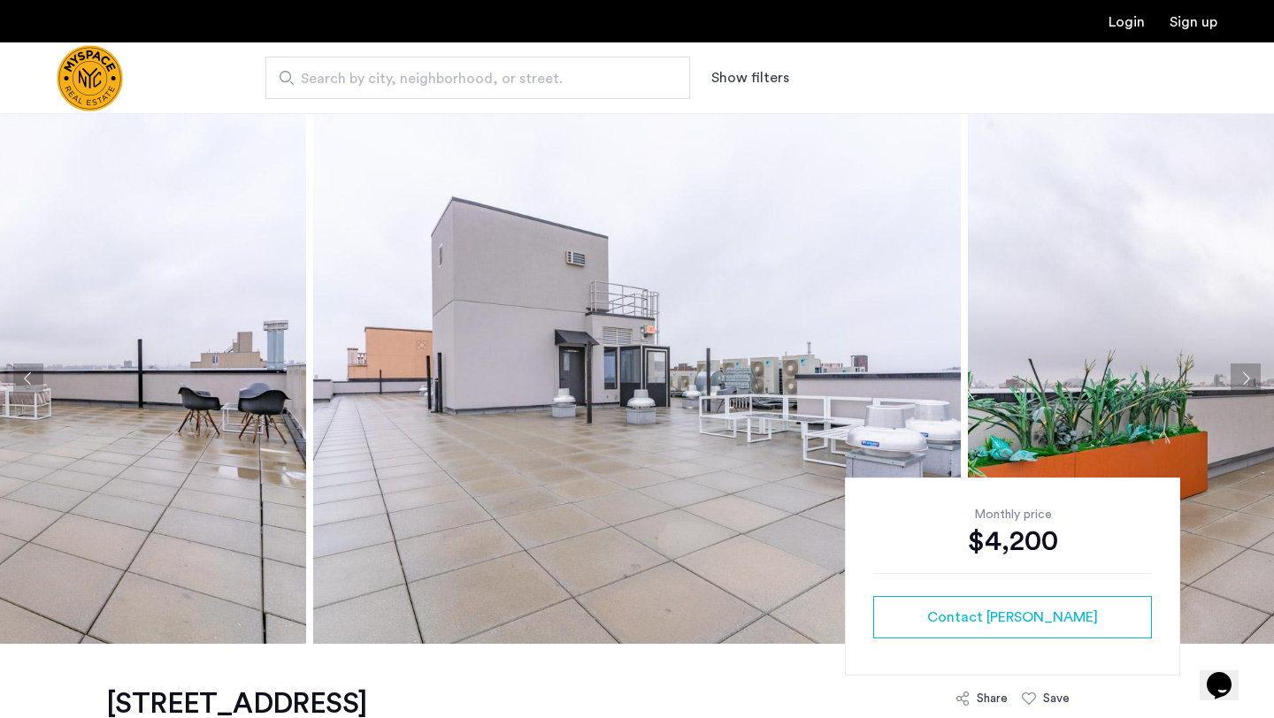
click at [1239, 375] on button "Next apartment" at bounding box center [1245, 379] width 30 height 30
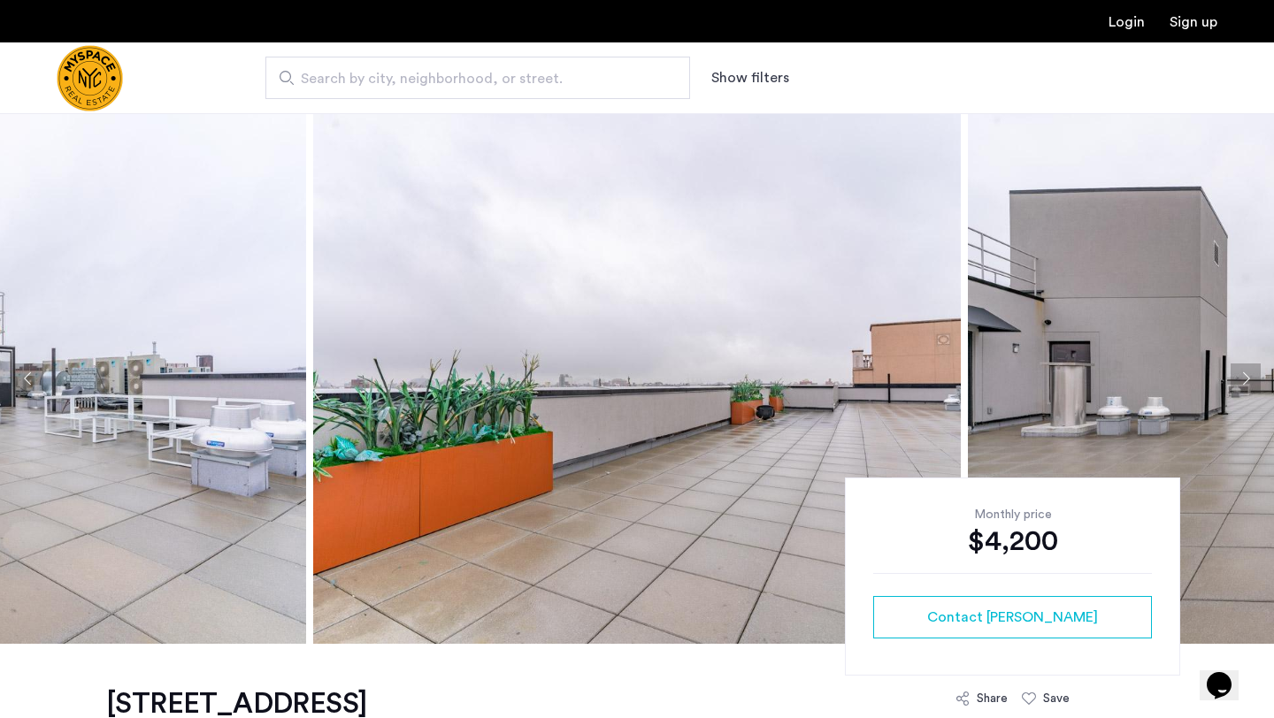
click at [1239, 375] on button "Next apartment" at bounding box center [1245, 379] width 30 height 30
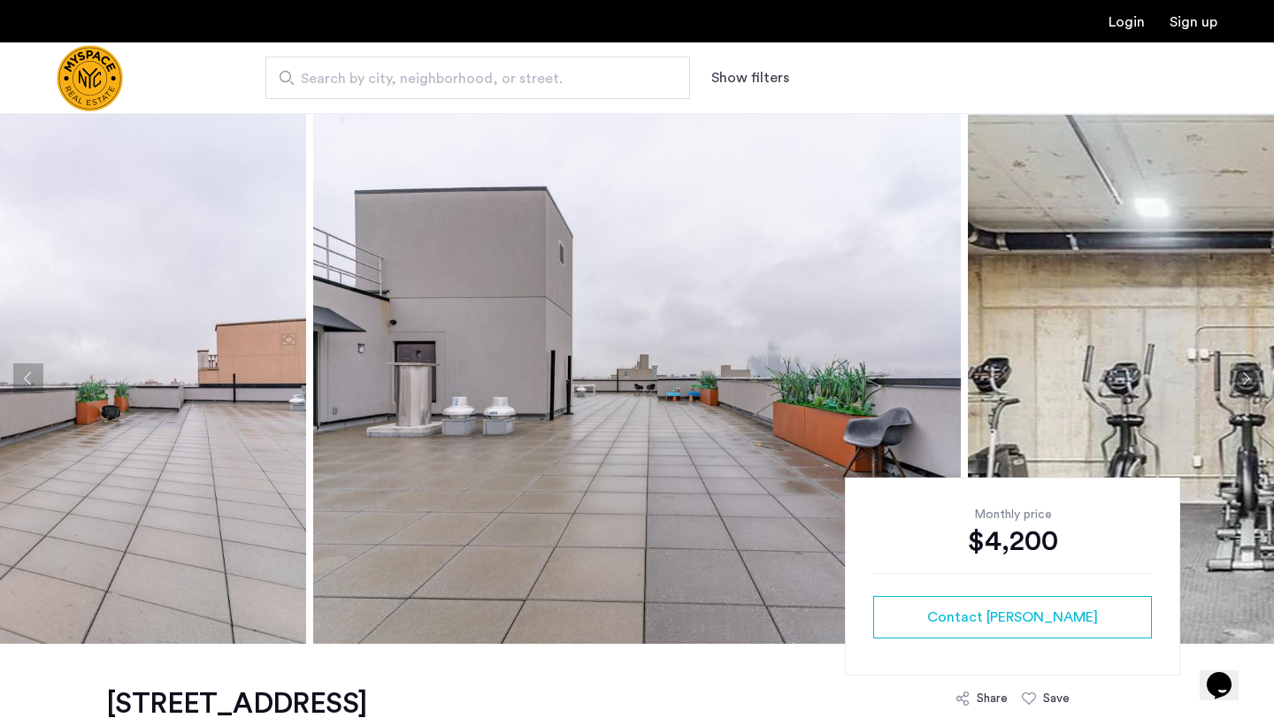
click at [1239, 375] on button "Next apartment" at bounding box center [1245, 379] width 30 height 30
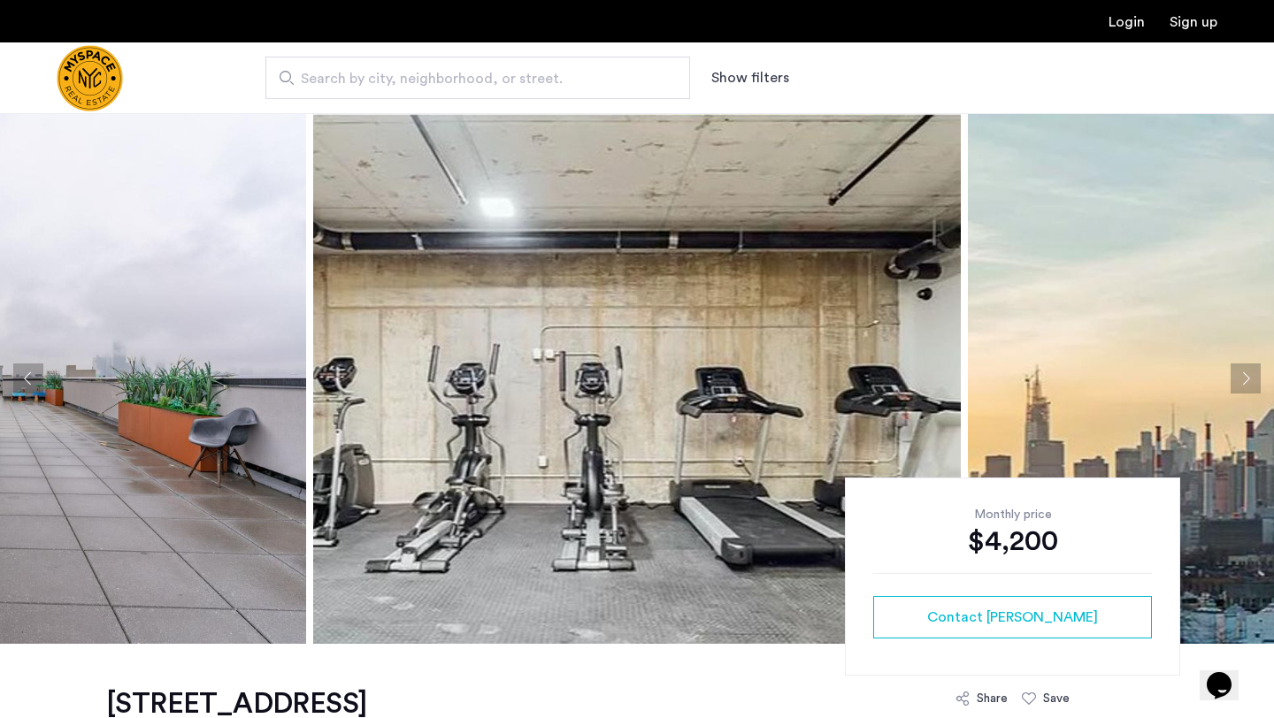
click at [1248, 379] on button "Next apartment" at bounding box center [1245, 379] width 30 height 30
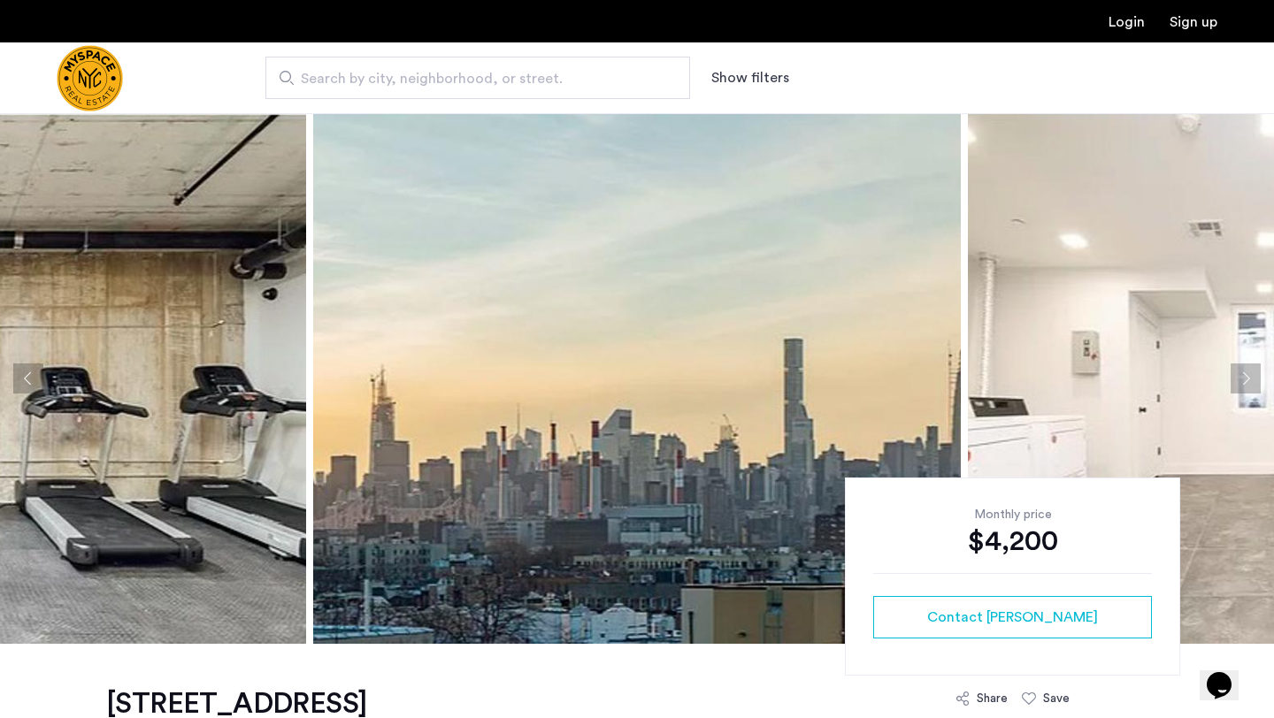
click at [1248, 379] on button "Next apartment" at bounding box center [1245, 379] width 30 height 30
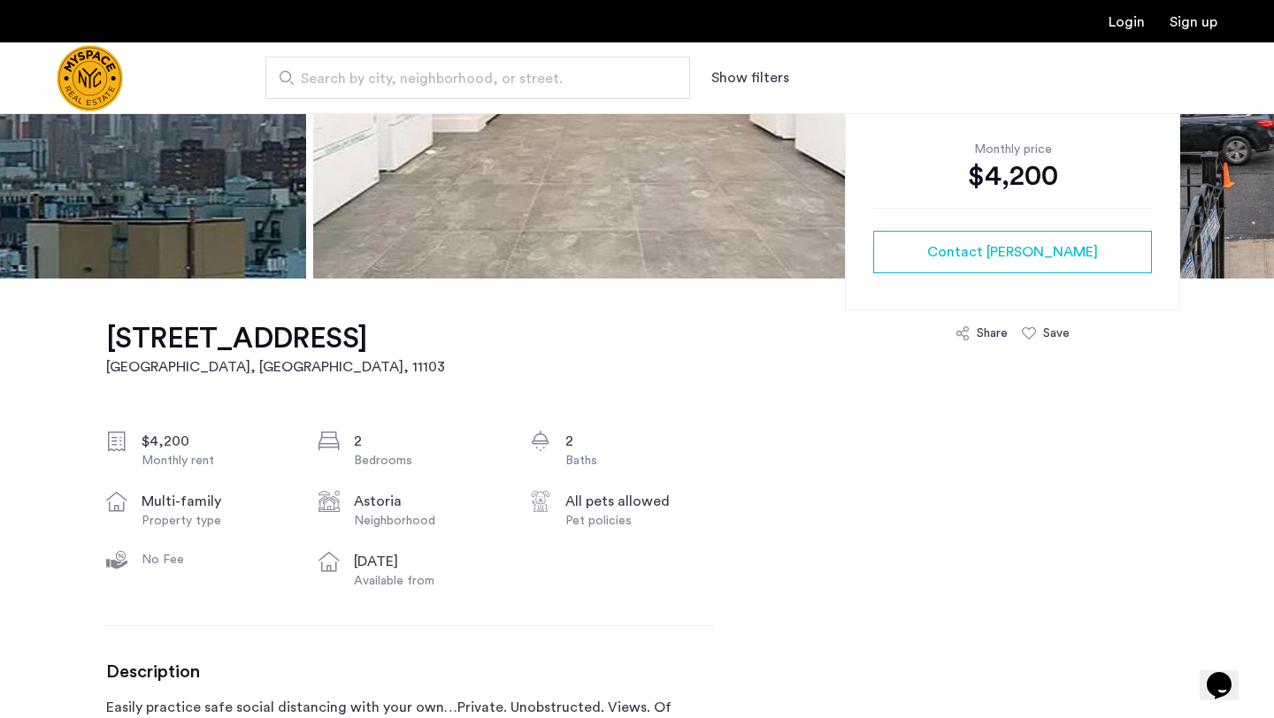
scroll to position [218, 0]
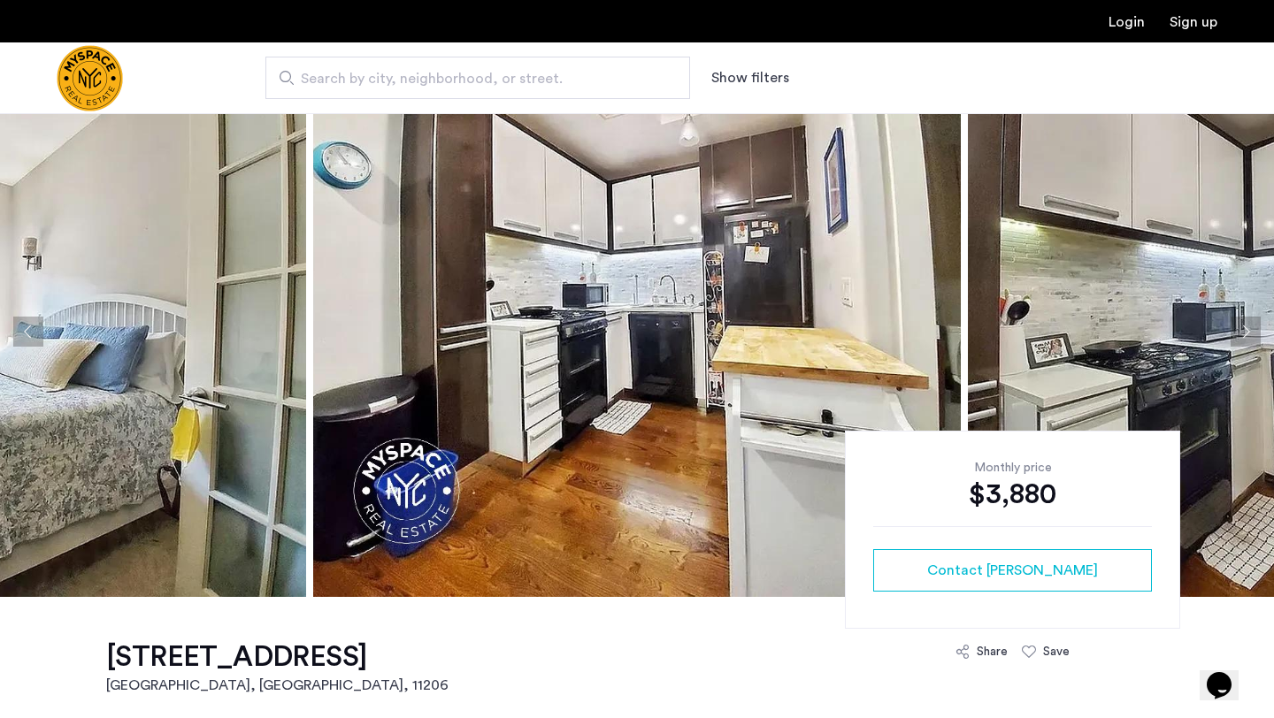
scroll to position [44, 0]
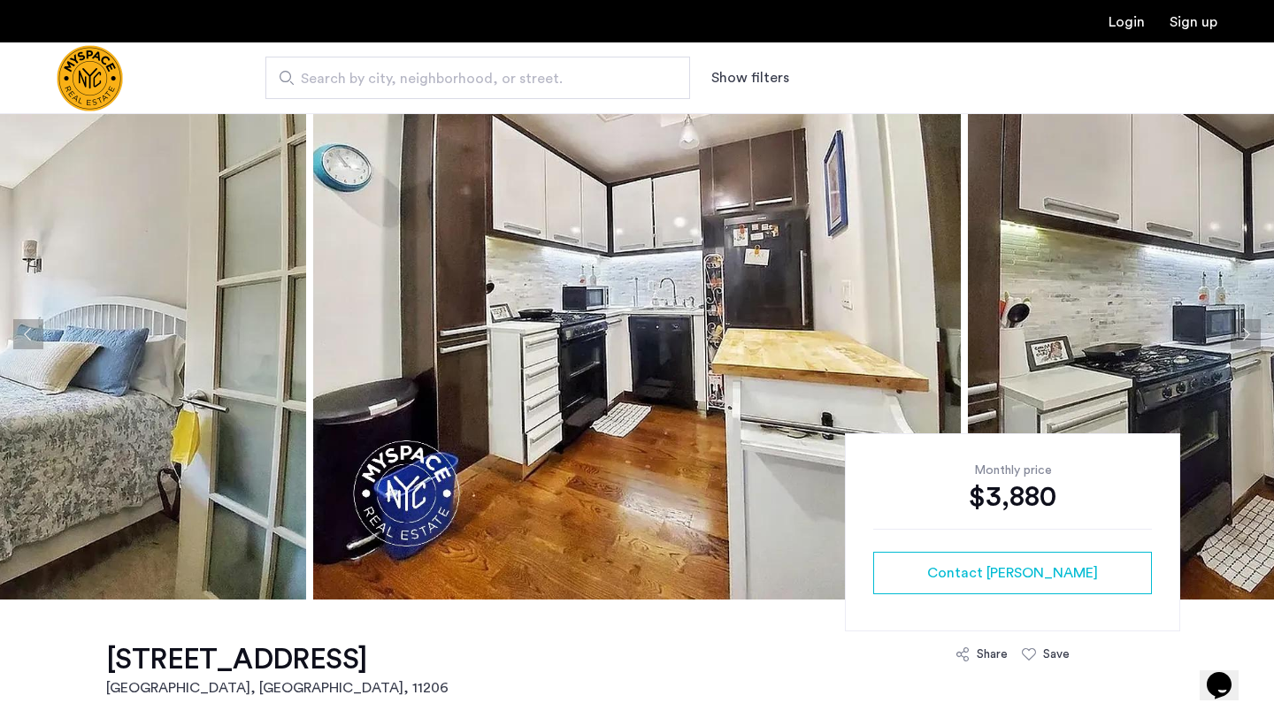
click at [1246, 333] on button "Next apartment" at bounding box center [1245, 334] width 30 height 30
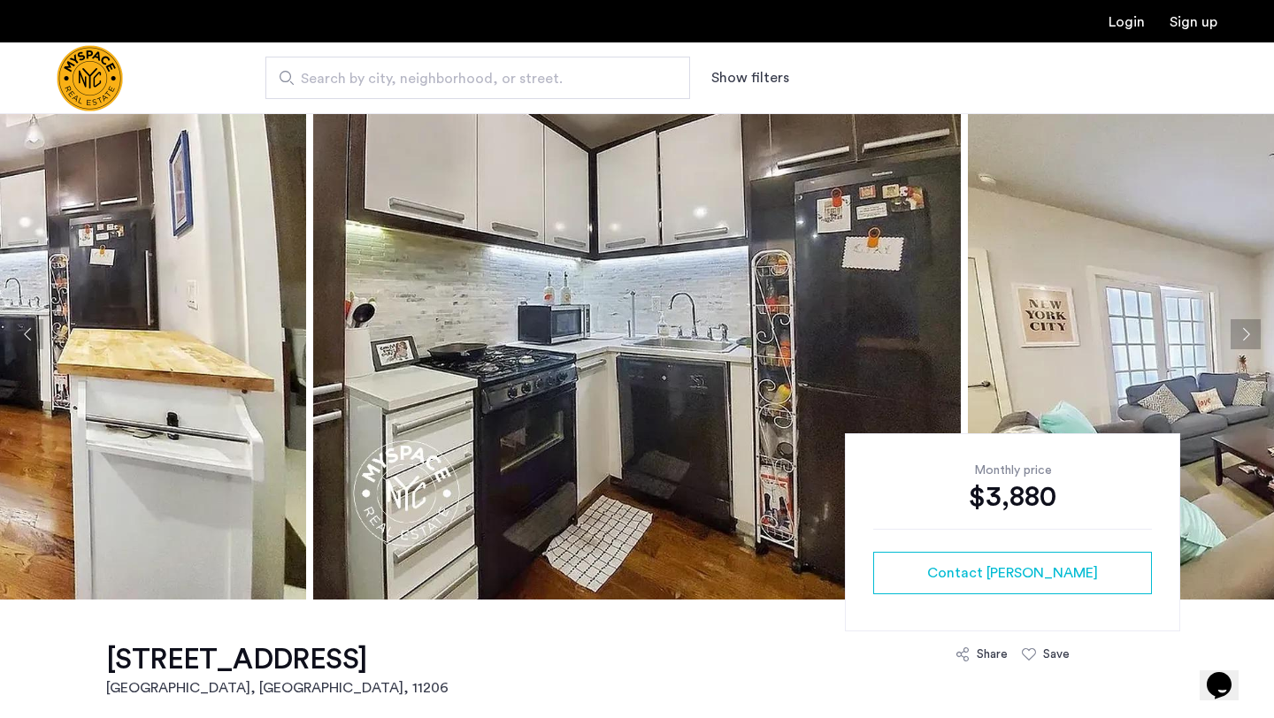
click at [1246, 333] on button "Next apartment" at bounding box center [1245, 334] width 30 height 30
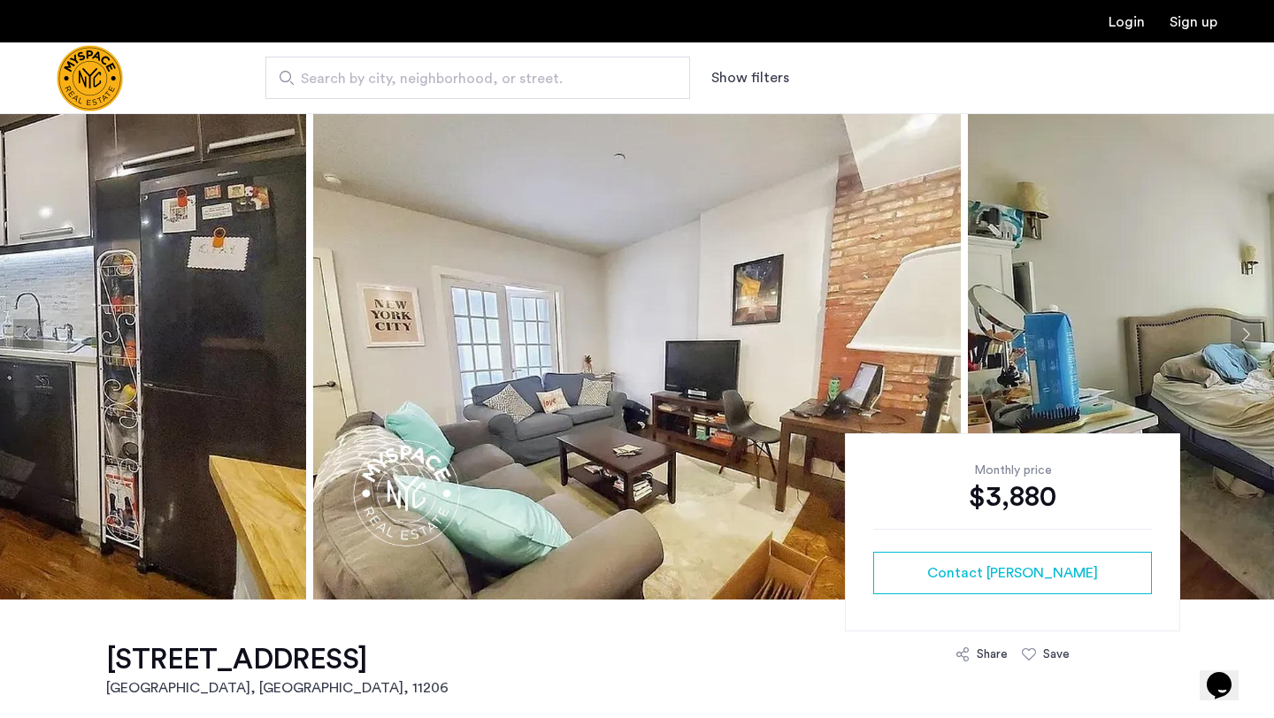
click at [1246, 333] on button "Next apartment" at bounding box center [1245, 334] width 30 height 30
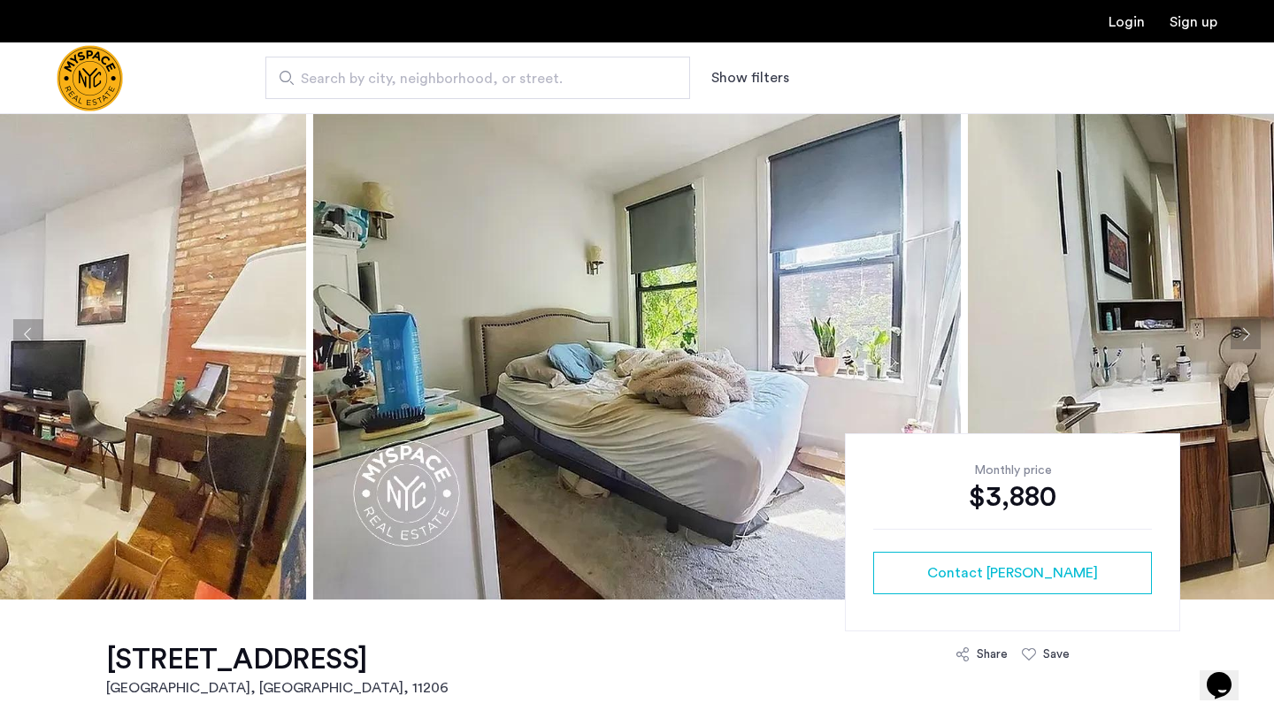
click at [1246, 333] on button "Next apartment" at bounding box center [1245, 334] width 30 height 30
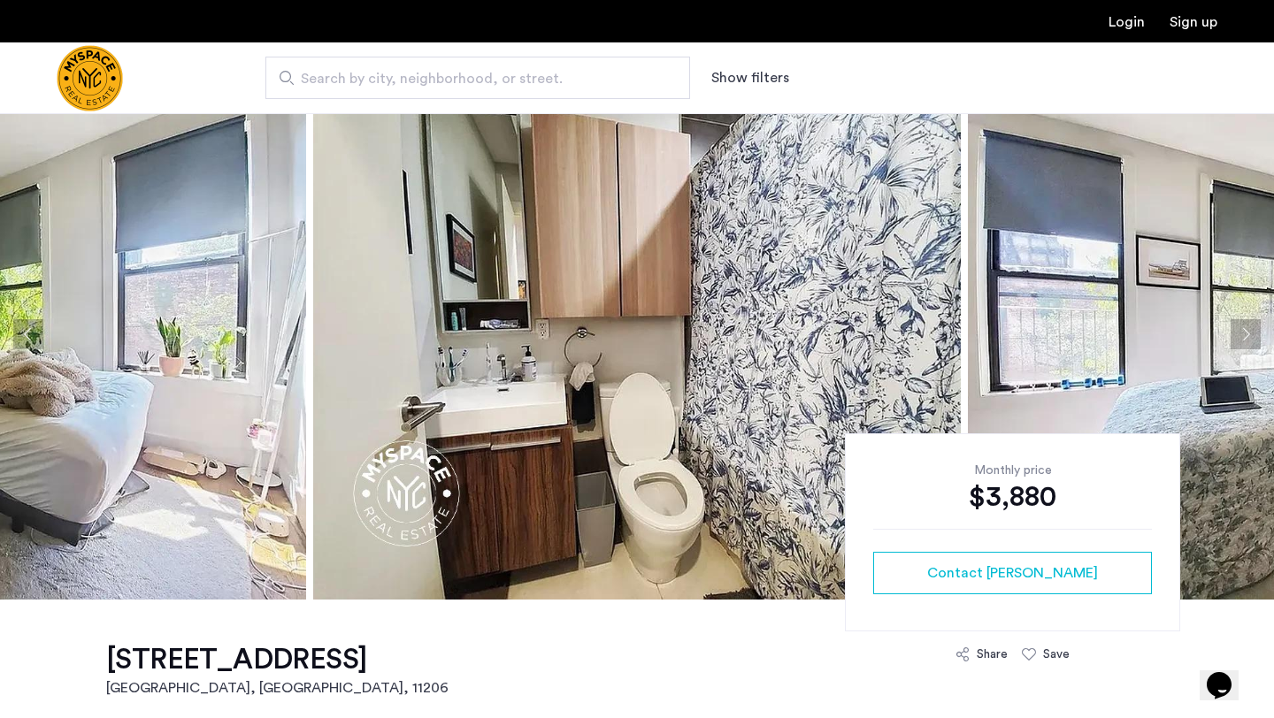
click at [1246, 333] on button "Next apartment" at bounding box center [1245, 334] width 30 height 30
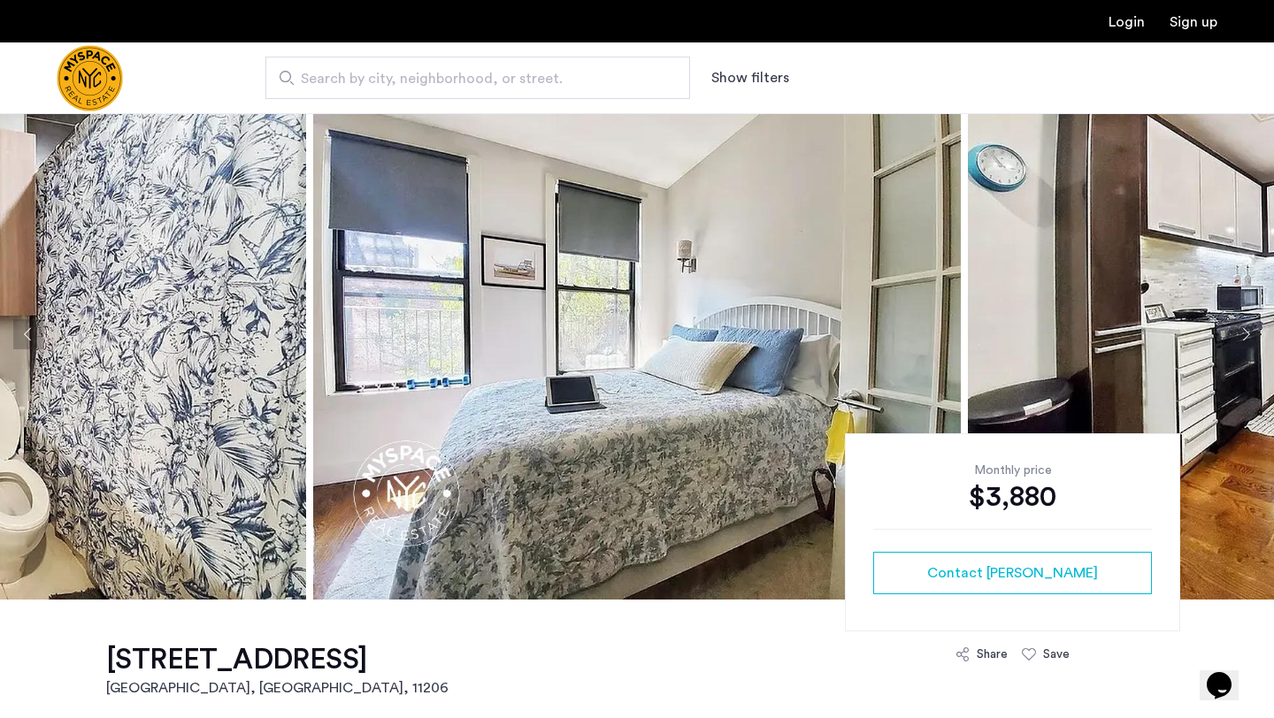
click at [1246, 333] on button "Next apartment" at bounding box center [1245, 334] width 30 height 30
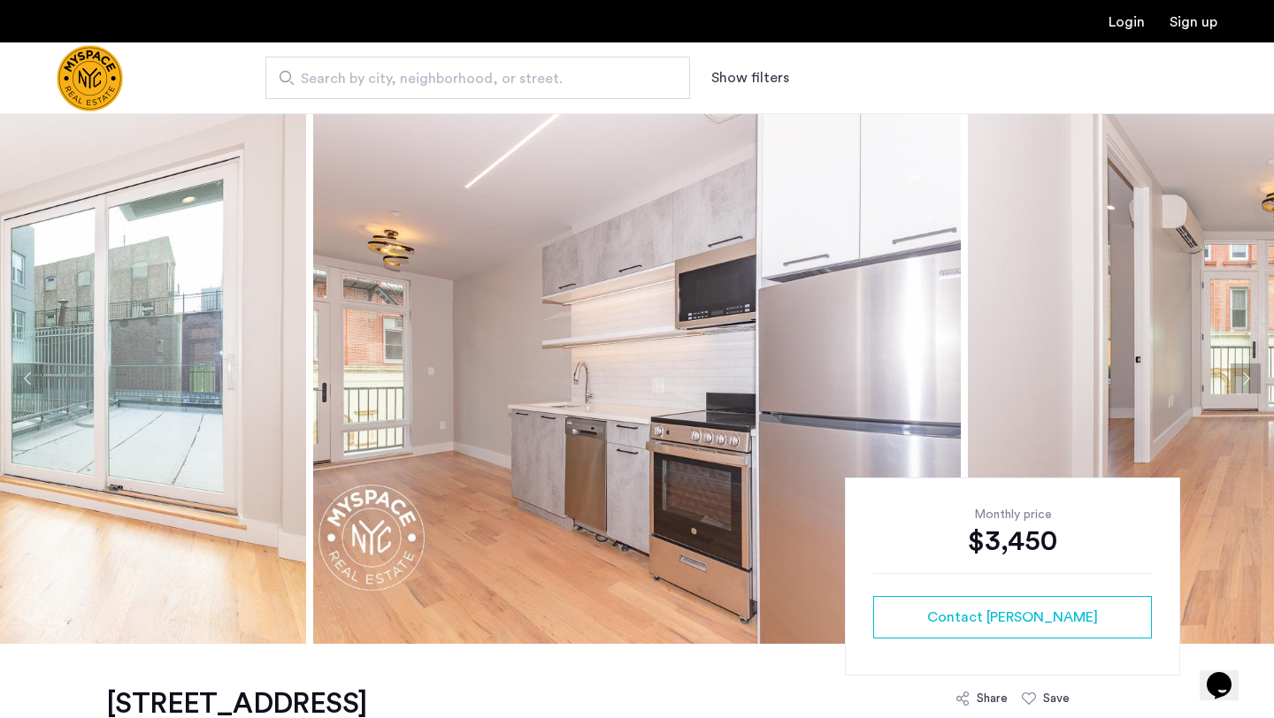
click at [1250, 368] on button "Next apartment" at bounding box center [1245, 379] width 30 height 30
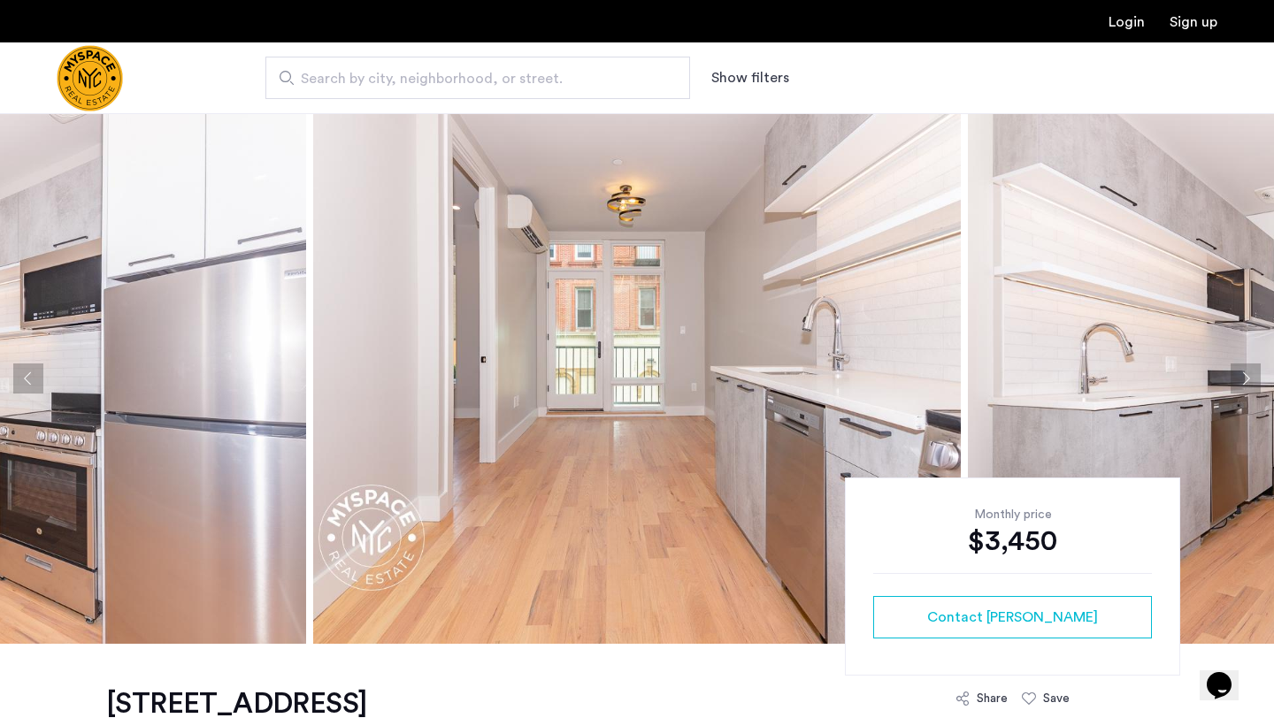
click at [1250, 368] on button "Next apartment" at bounding box center [1245, 379] width 30 height 30
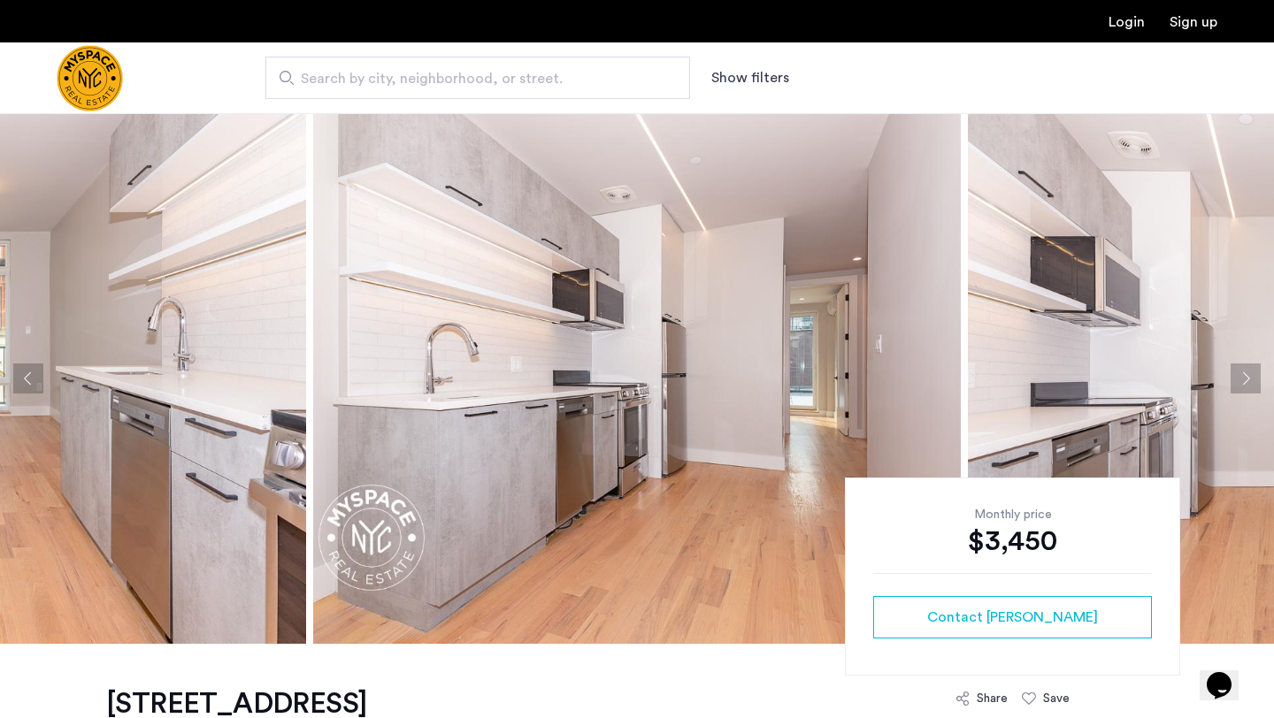
click at [1250, 368] on button "Next apartment" at bounding box center [1245, 379] width 30 height 30
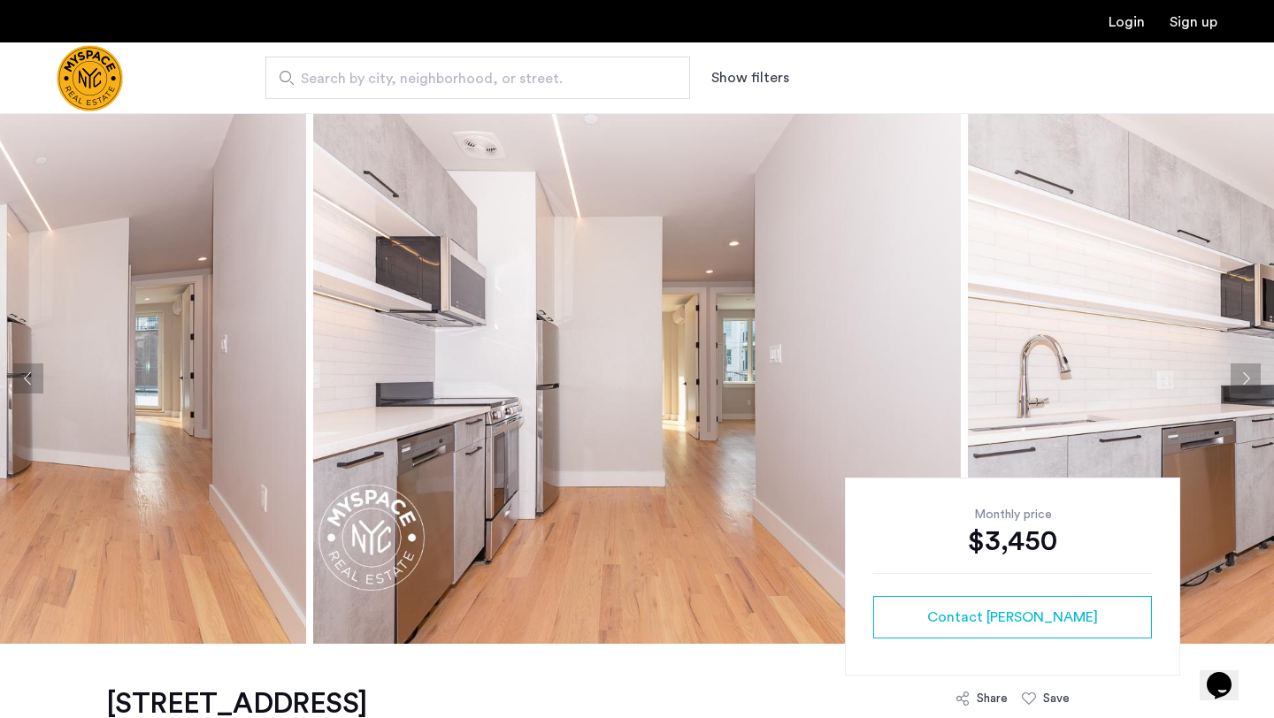
click at [1250, 368] on button "Next apartment" at bounding box center [1245, 379] width 30 height 30
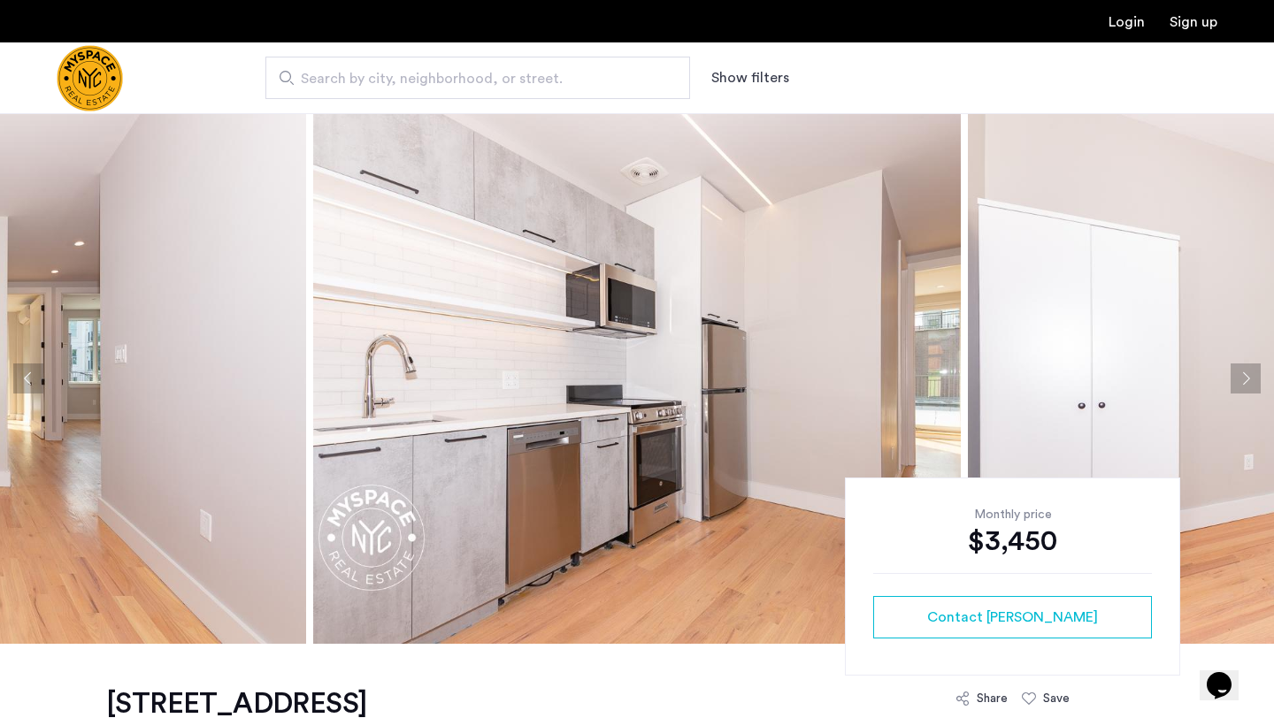
click at [1250, 368] on button "Next apartment" at bounding box center [1245, 379] width 30 height 30
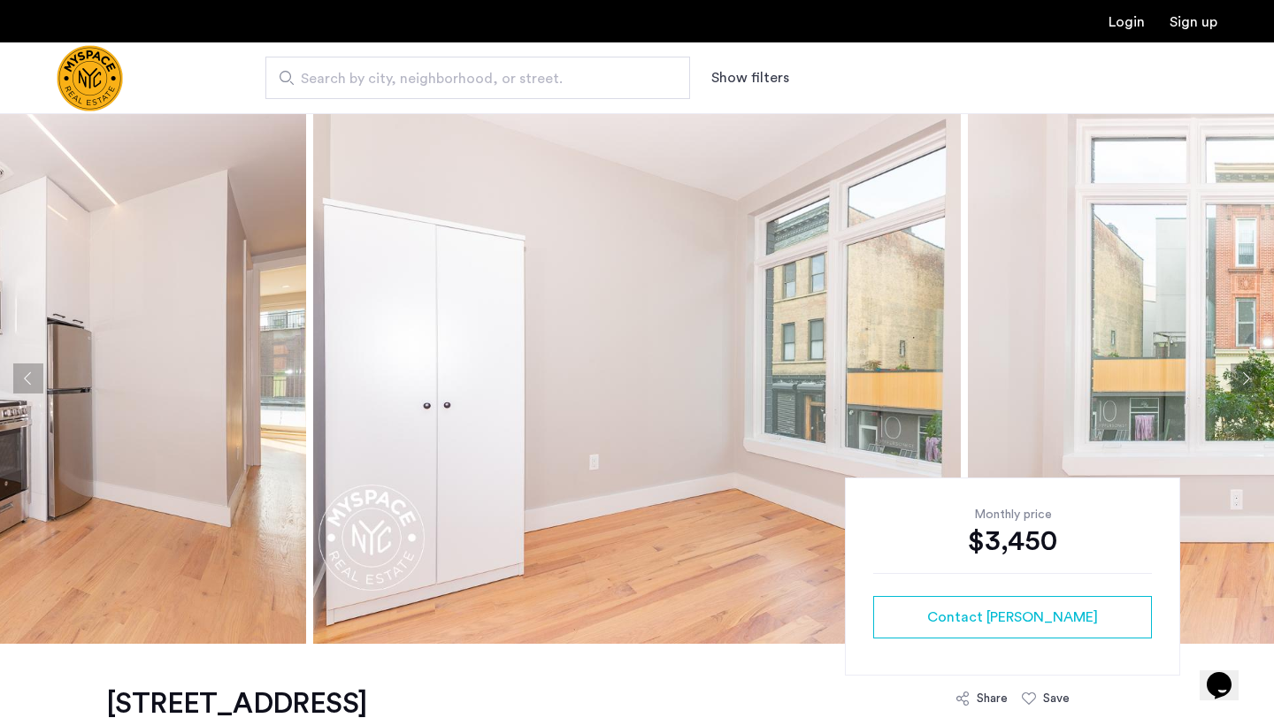
click at [1250, 368] on button "Next apartment" at bounding box center [1245, 379] width 30 height 30
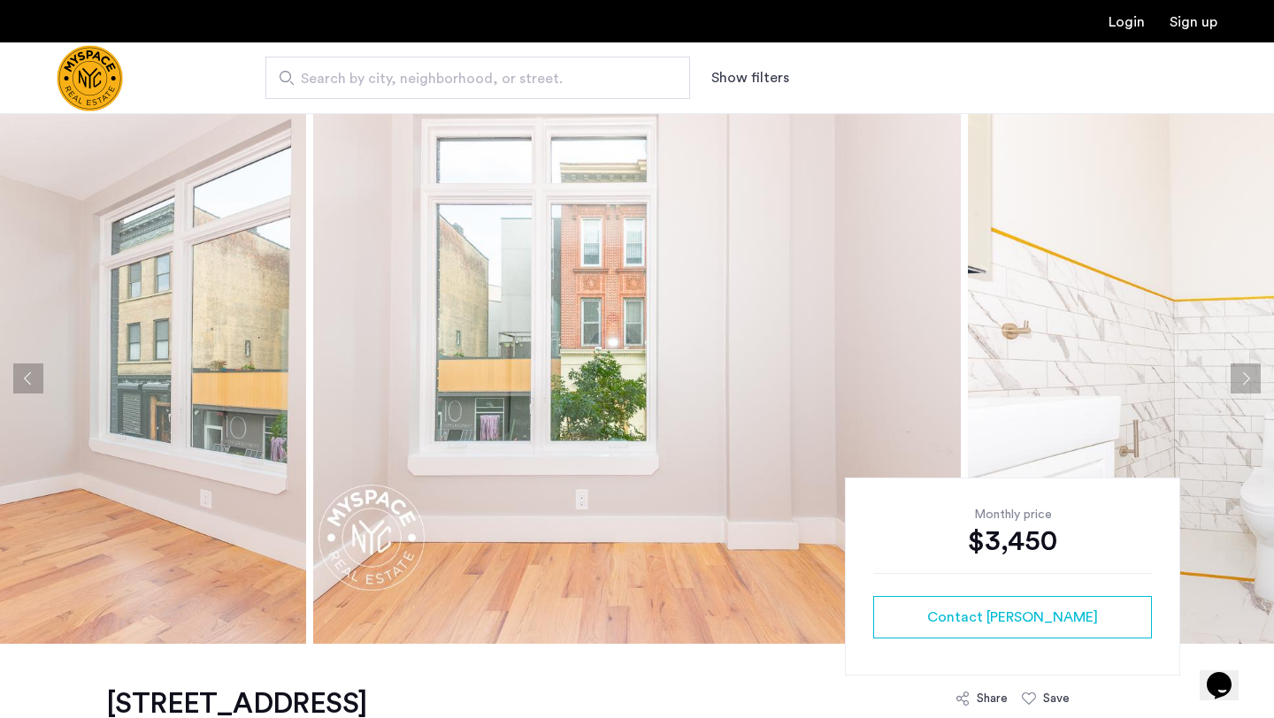
click at [1250, 368] on button "Next apartment" at bounding box center [1245, 379] width 30 height 30
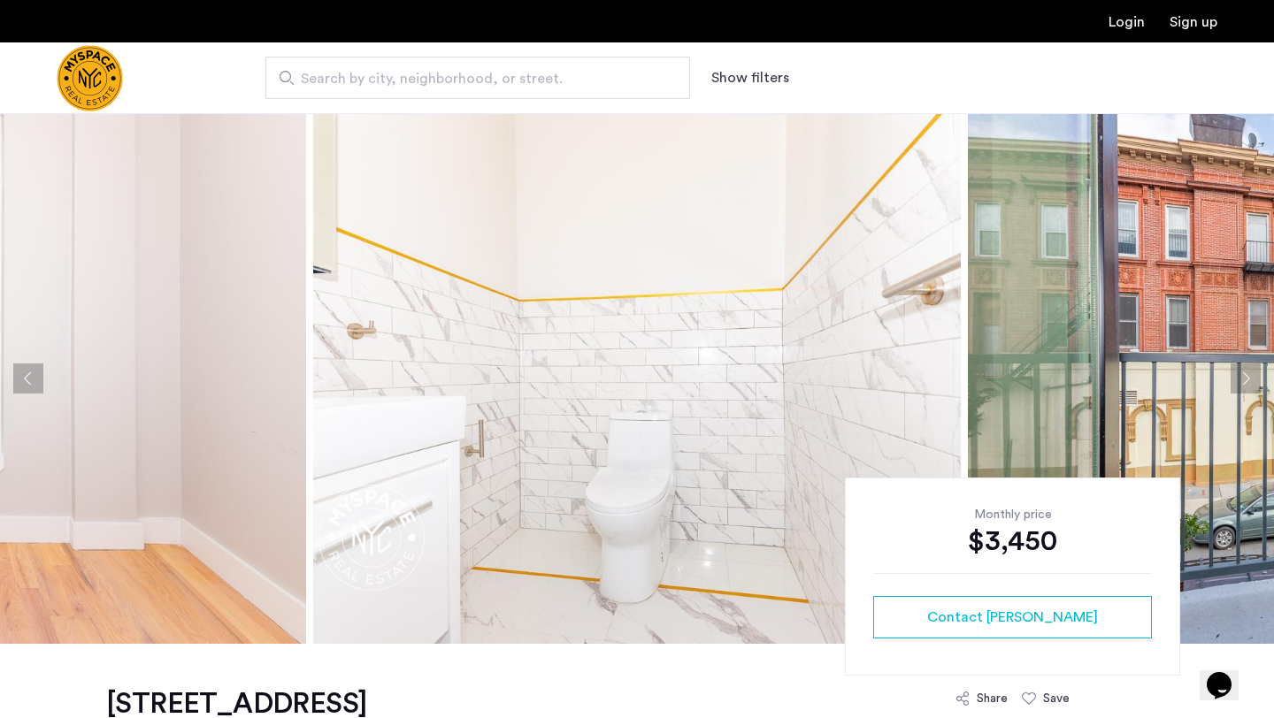
click at [1250, 368] on button "Next apartment" at bounding box center [1245, 379] width 30 height 30
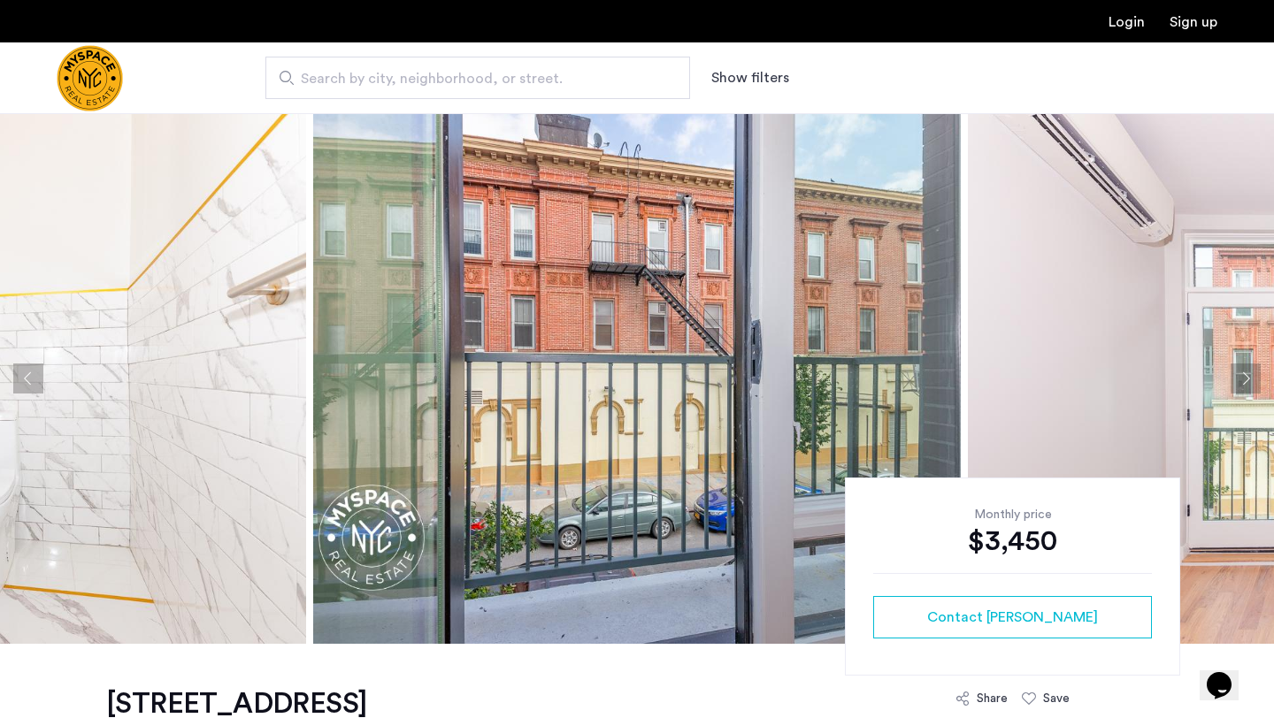
click at [1250, 368] on button "Next apartment" at bounding box center [1245, 379] width 30 height 30
